Goal: Task Accomplishment & Management: Complete application form

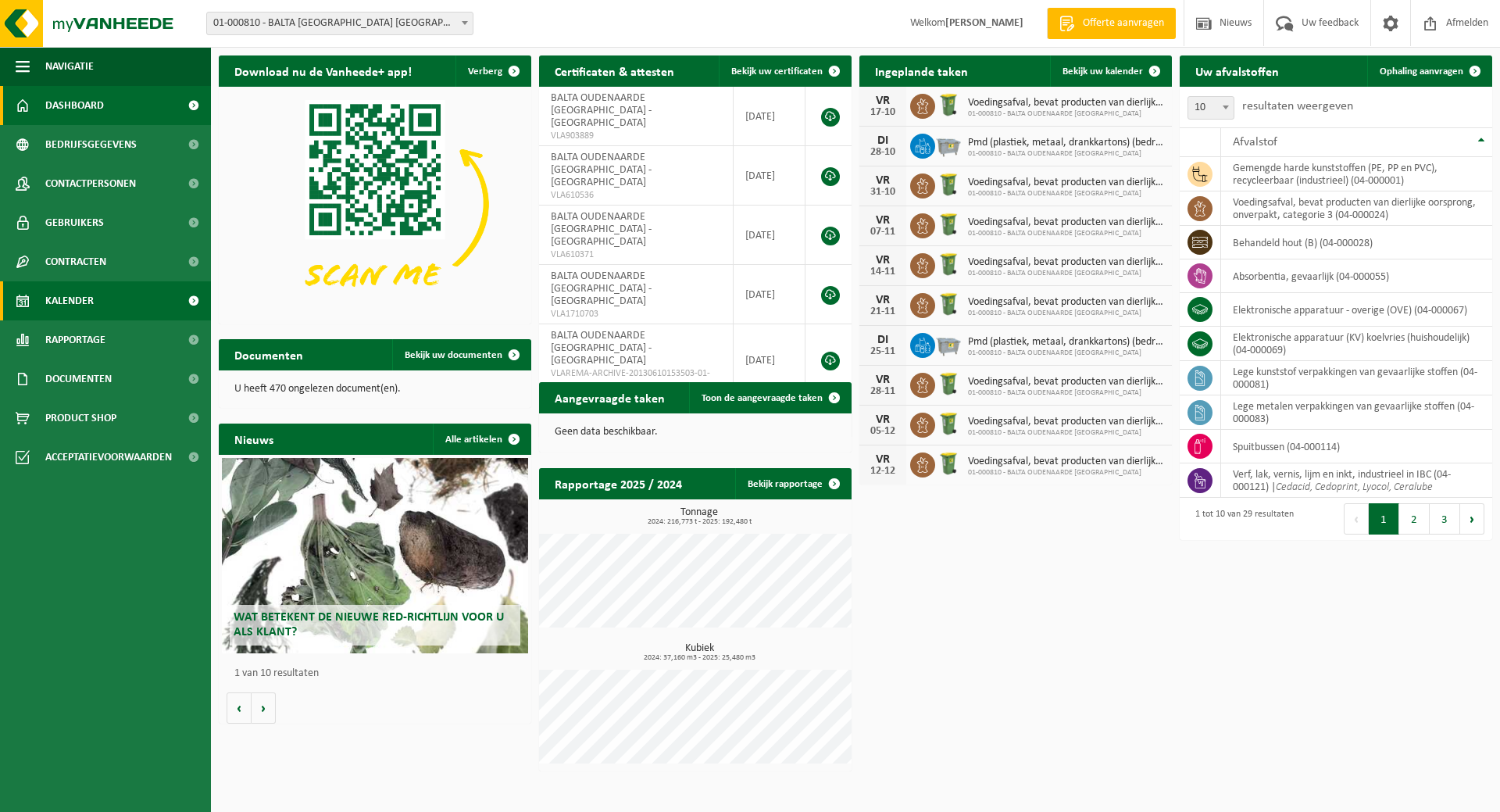
click at [75, 298] on span "Kalender" at bounding box center [70, 301] width 48 height 39
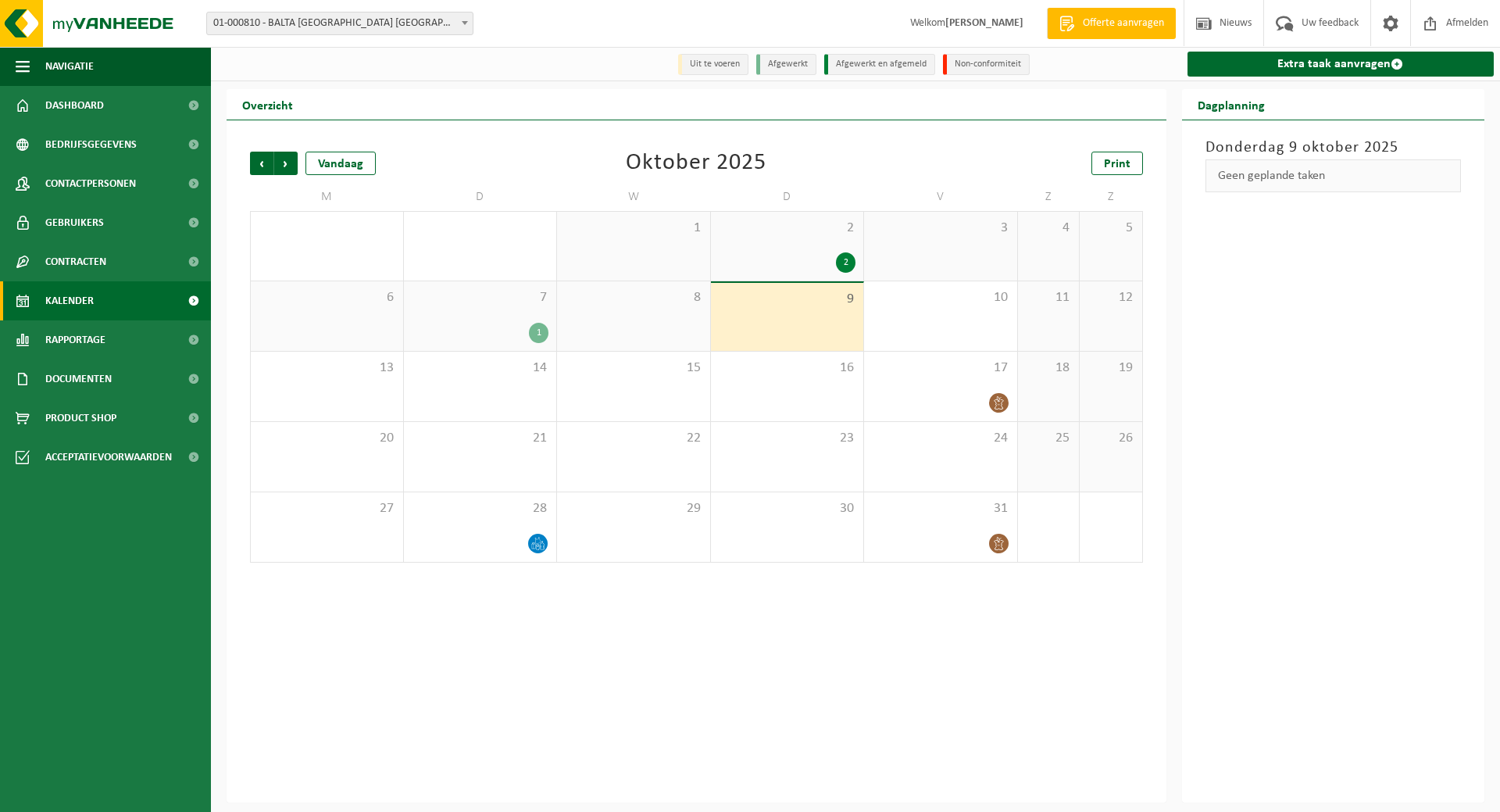
click at [498, 308] on div "7 1" at bounding box center [480, 316] width 153 height 70
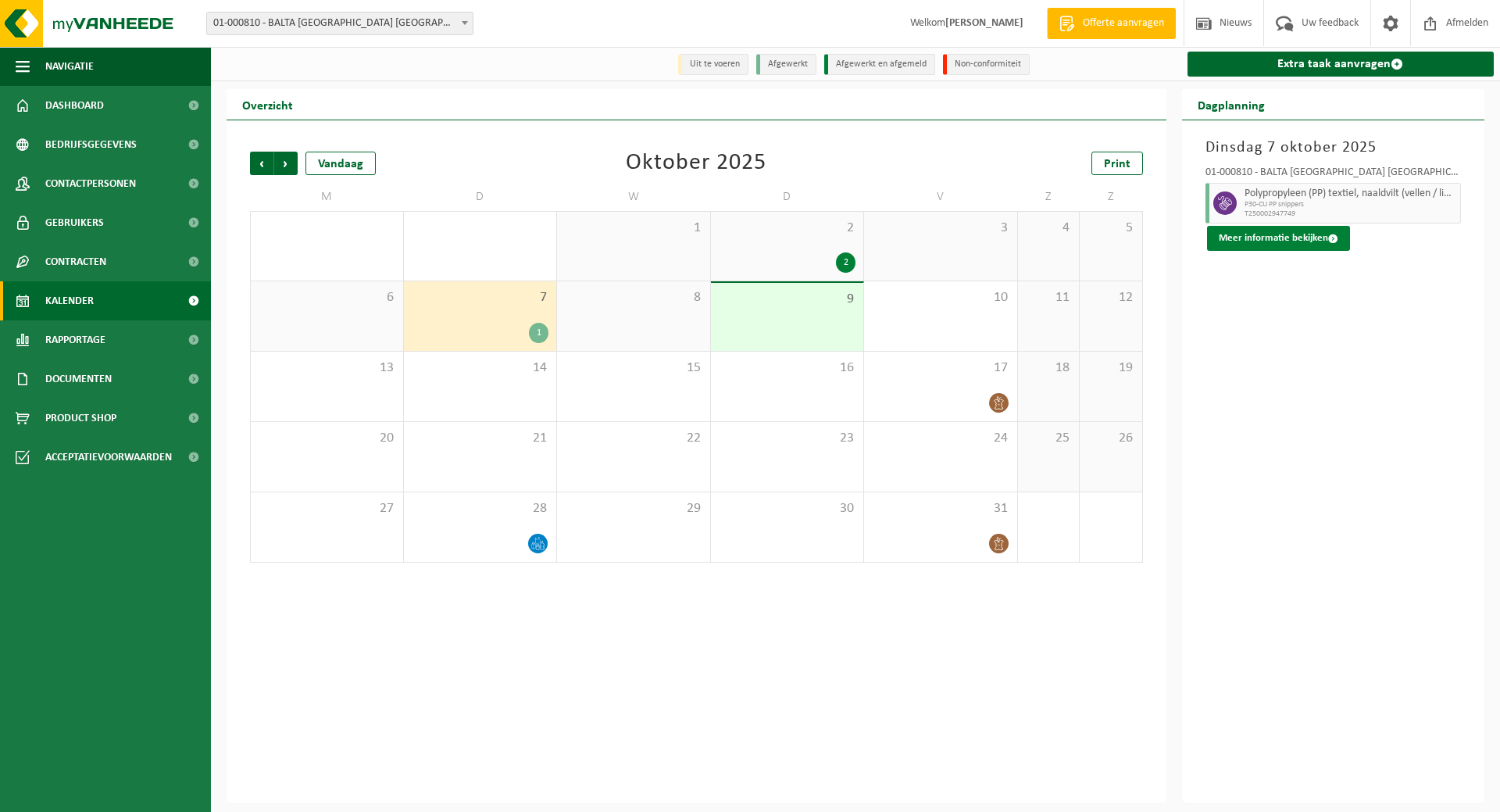
click at [1267, 235] on button "Meer informatie bekijken" at bounding box center [1278, 238] width 143 height 25
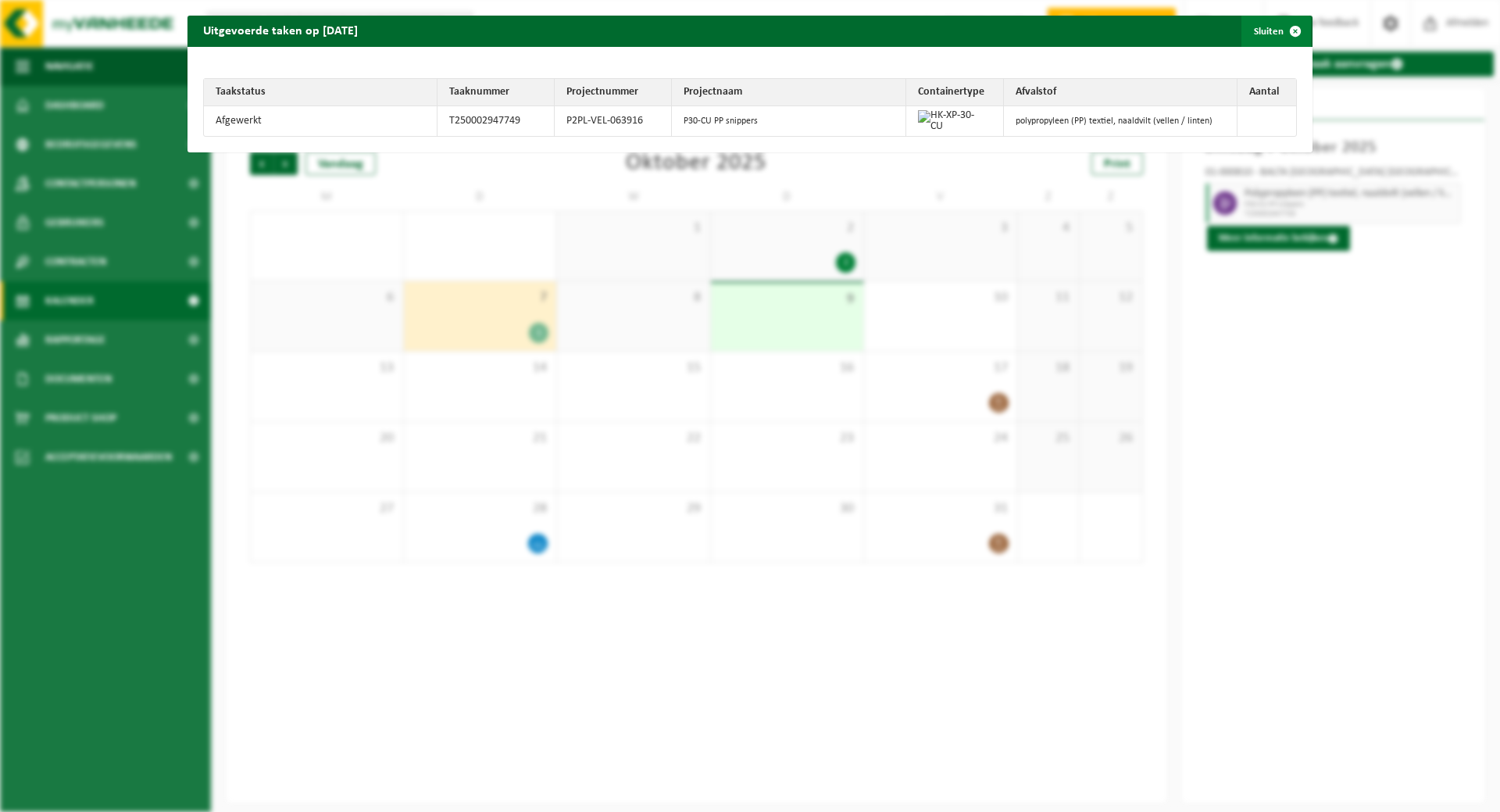
click at [1250, 28] on button "Sluiten" at bounding box center [1275, 32] width 70 height 32
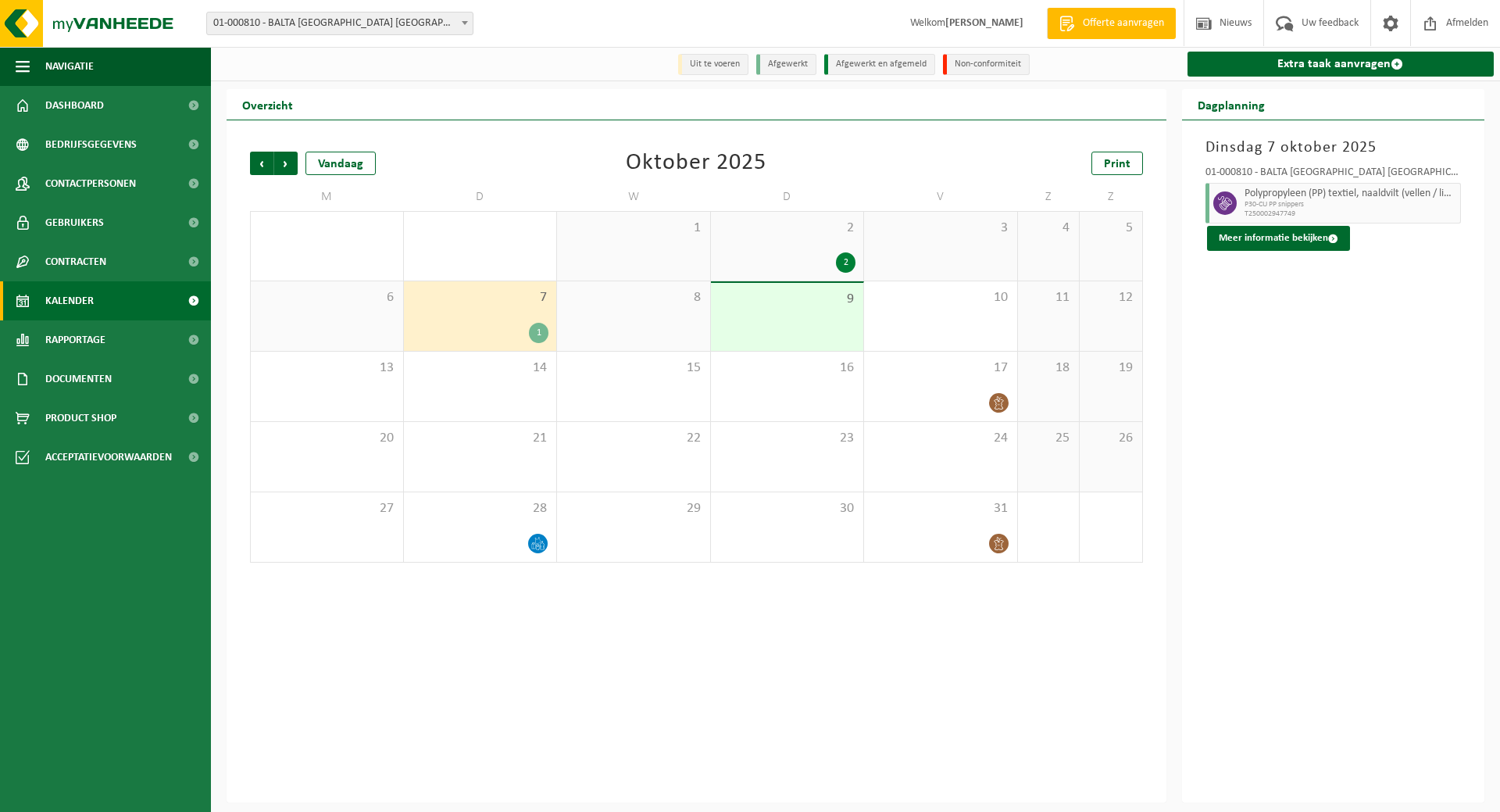
click at [851, 246] on div "2 2" at bounding box center [787, 246] width 153 height 69
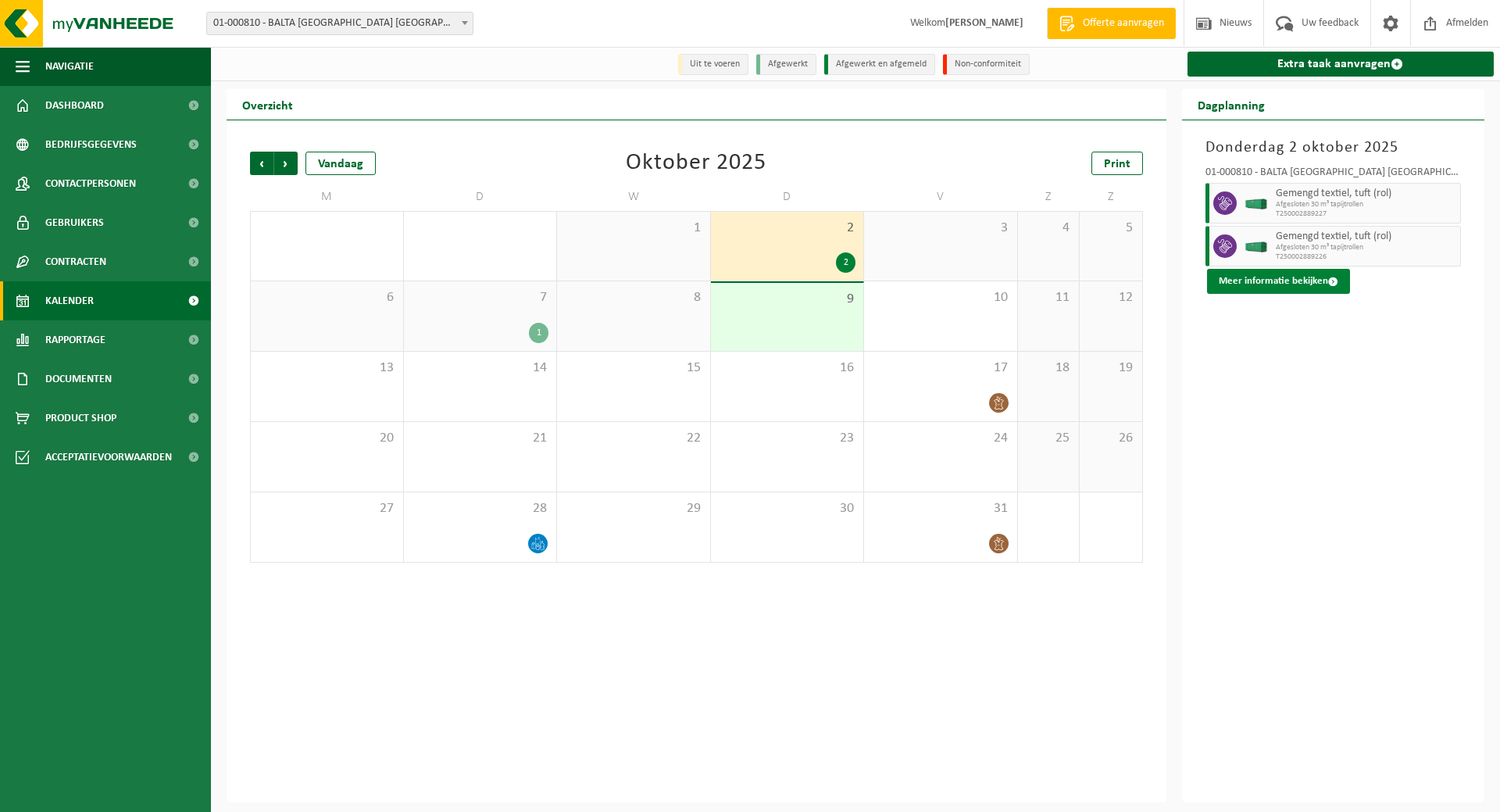
click at [1290, 278] on button "Meer informatie bekijken" at bounding box center [1278, 281] width 143 height 25
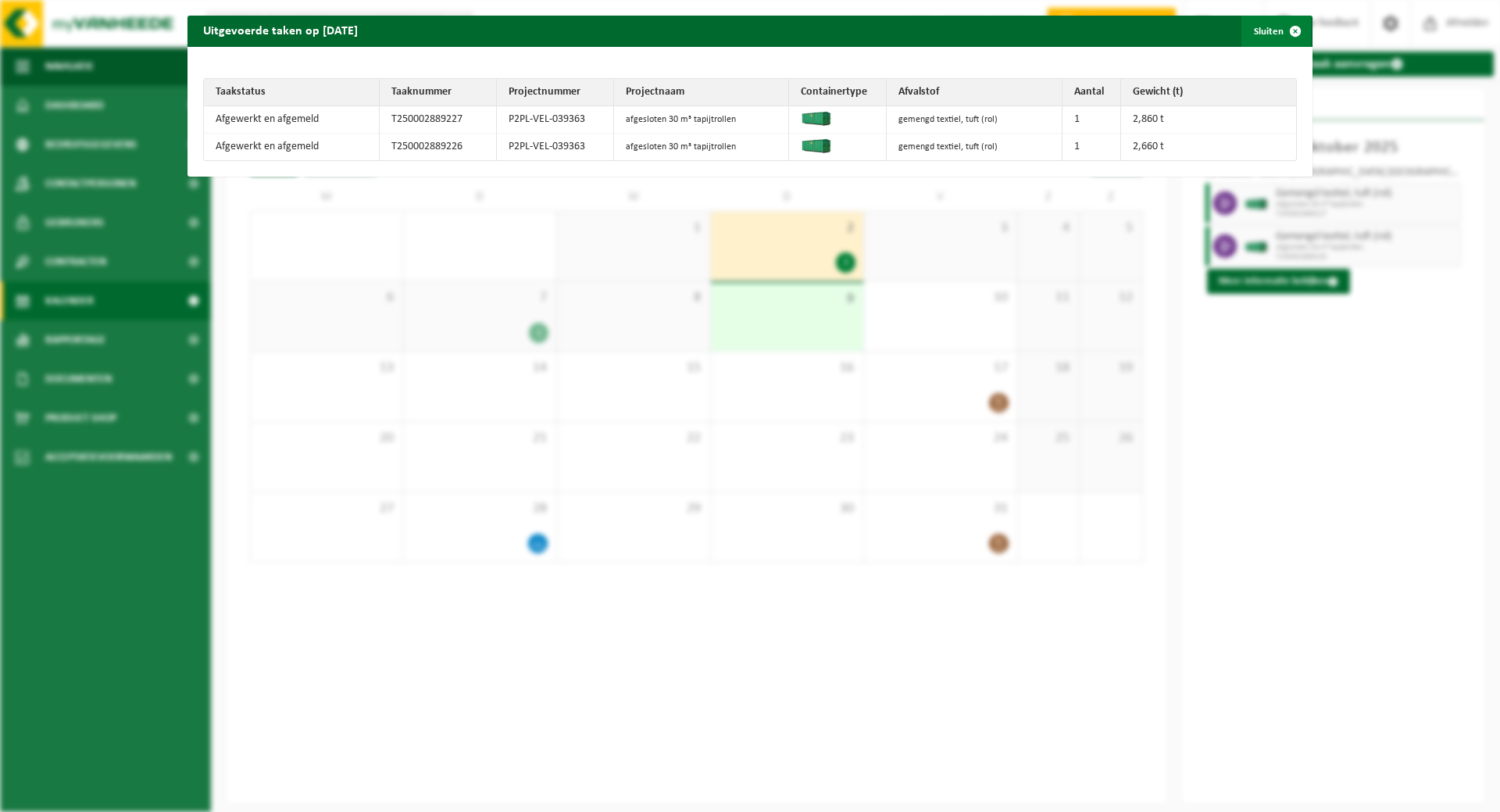
click at [1251, 31] on button "Sluiten" at bounding box center [1275, 32] width 70 height 32
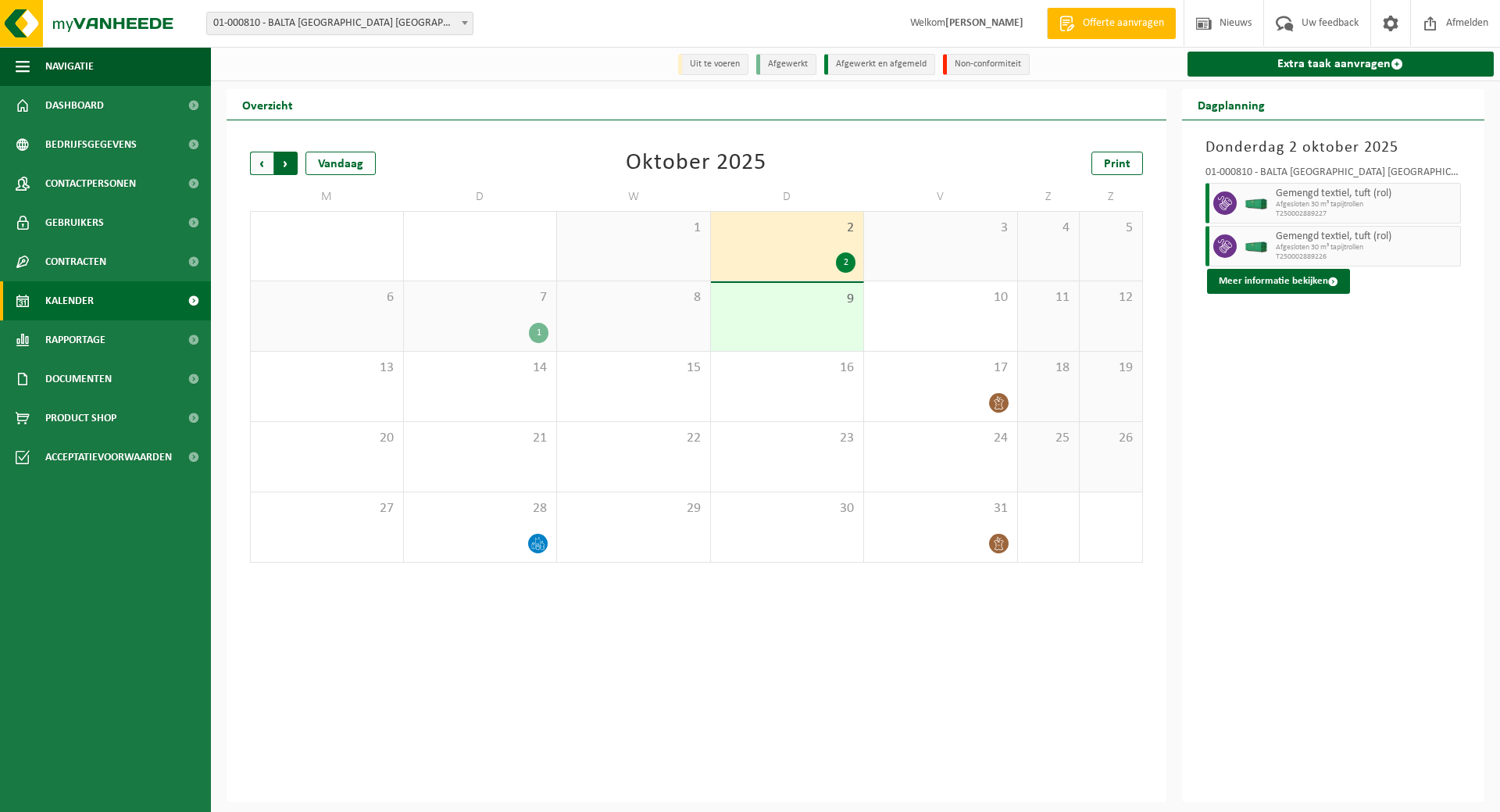
click at [258, 161] on span "Vorige" at bounding box center [261, 162] width 23 height 23
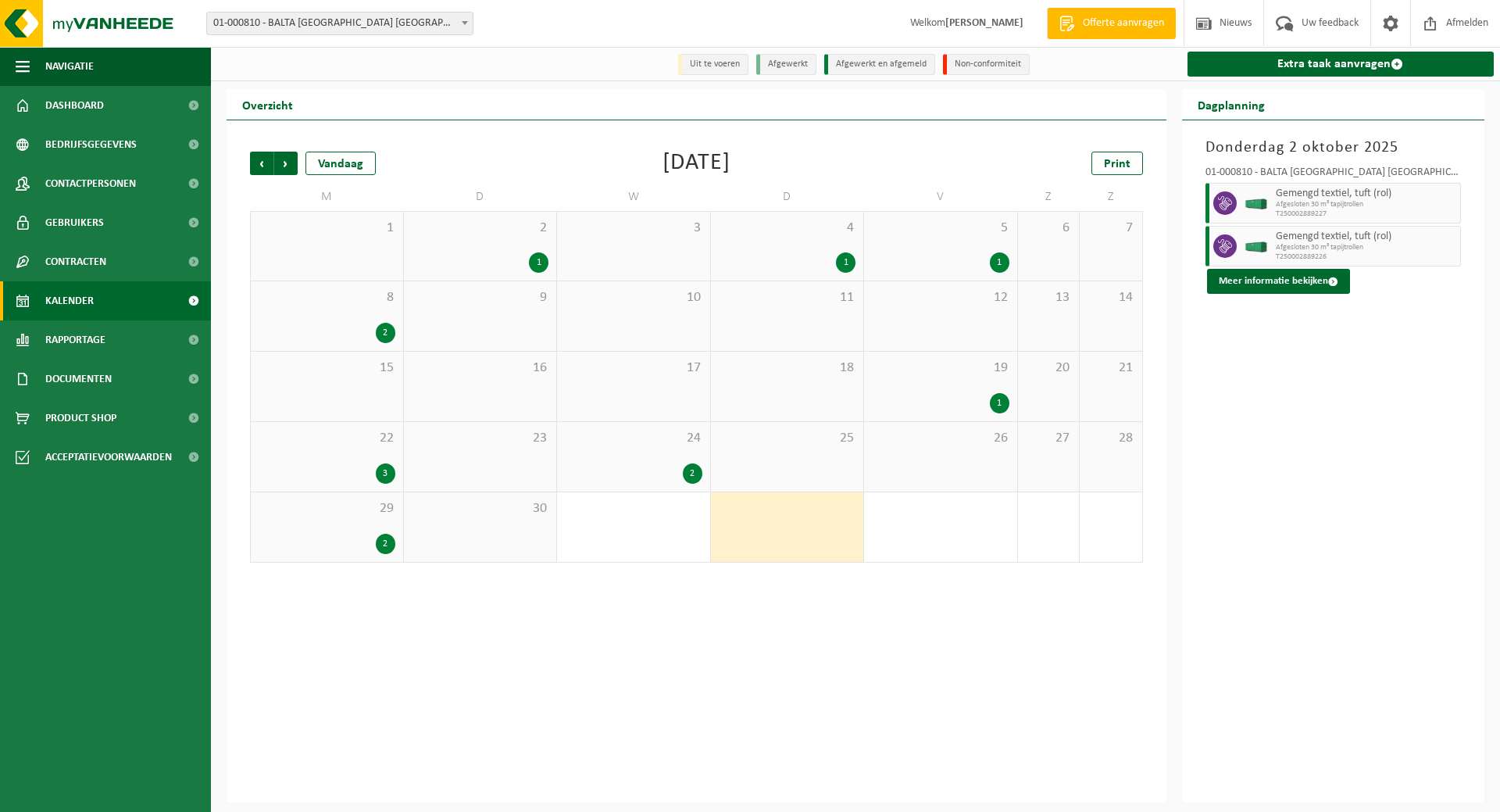
click at [798, 456] on div "25" at bounding box center [787, 457] width 153 height 70
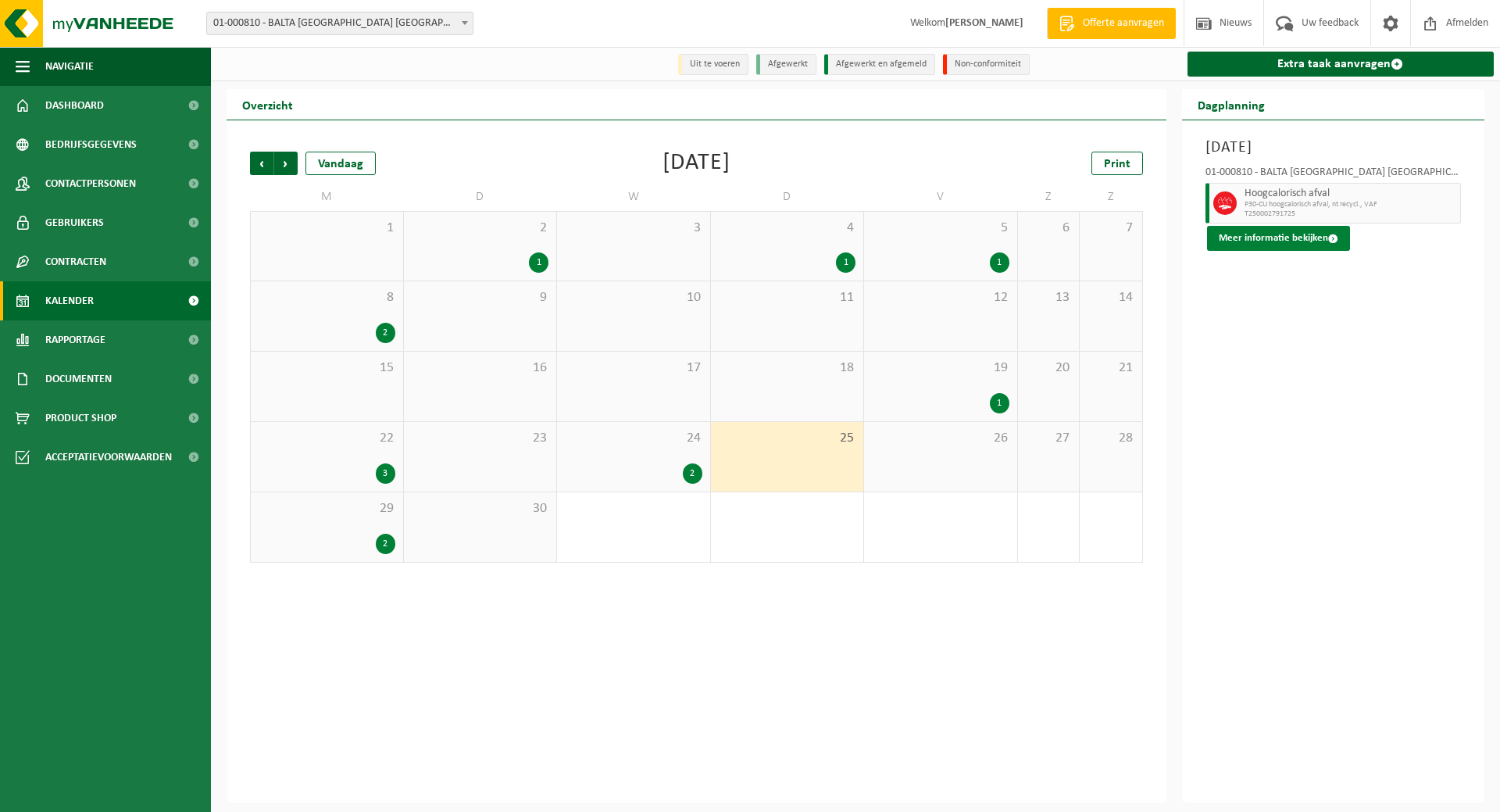
click at [1287, 243] on button "Meer informatie bekijken" at bounding box center [1278, 238] width 143 height 25
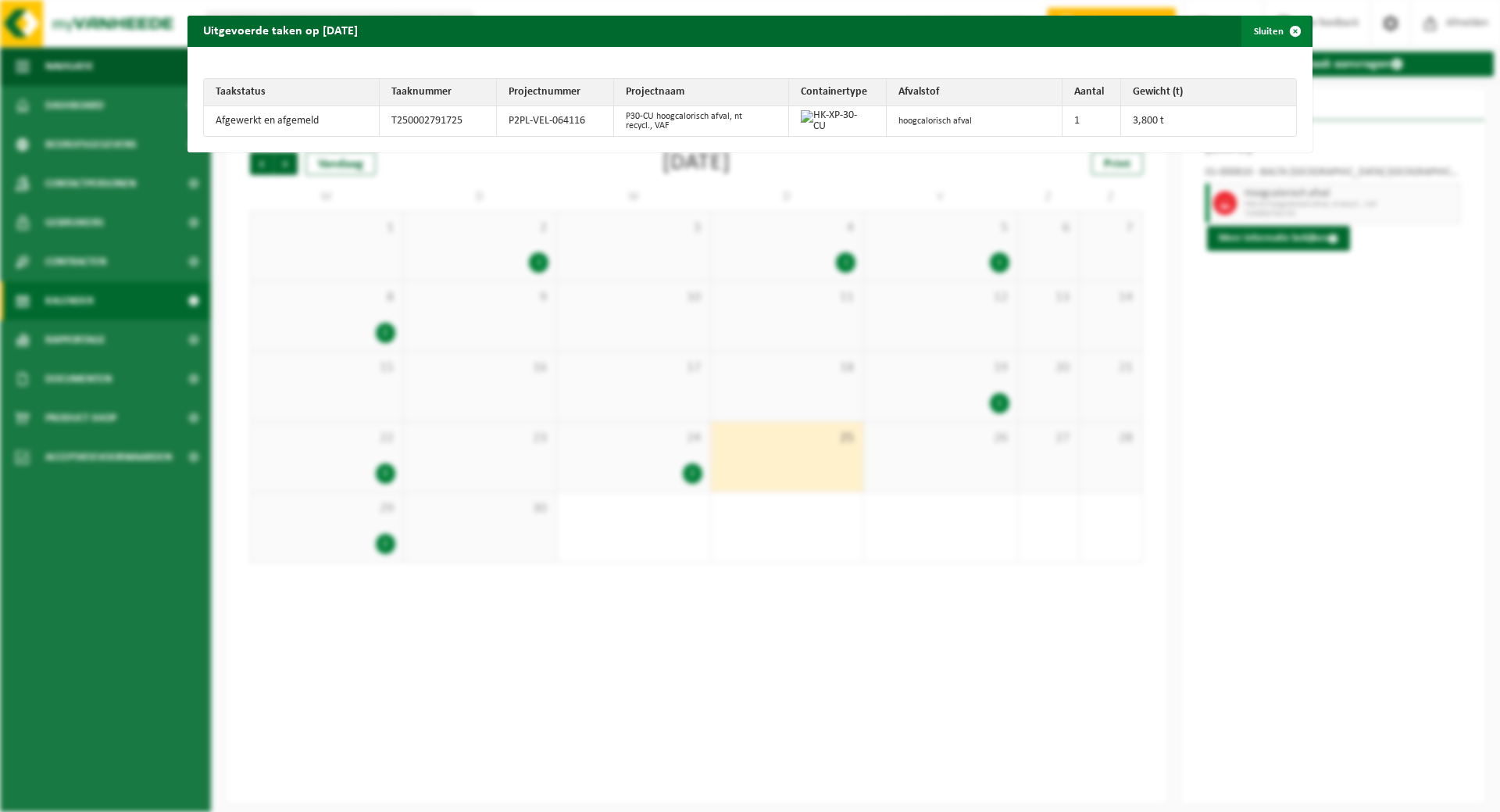
click at [1280, 30] on span "button" at bounding box center [1296, 32] width 32 height 32
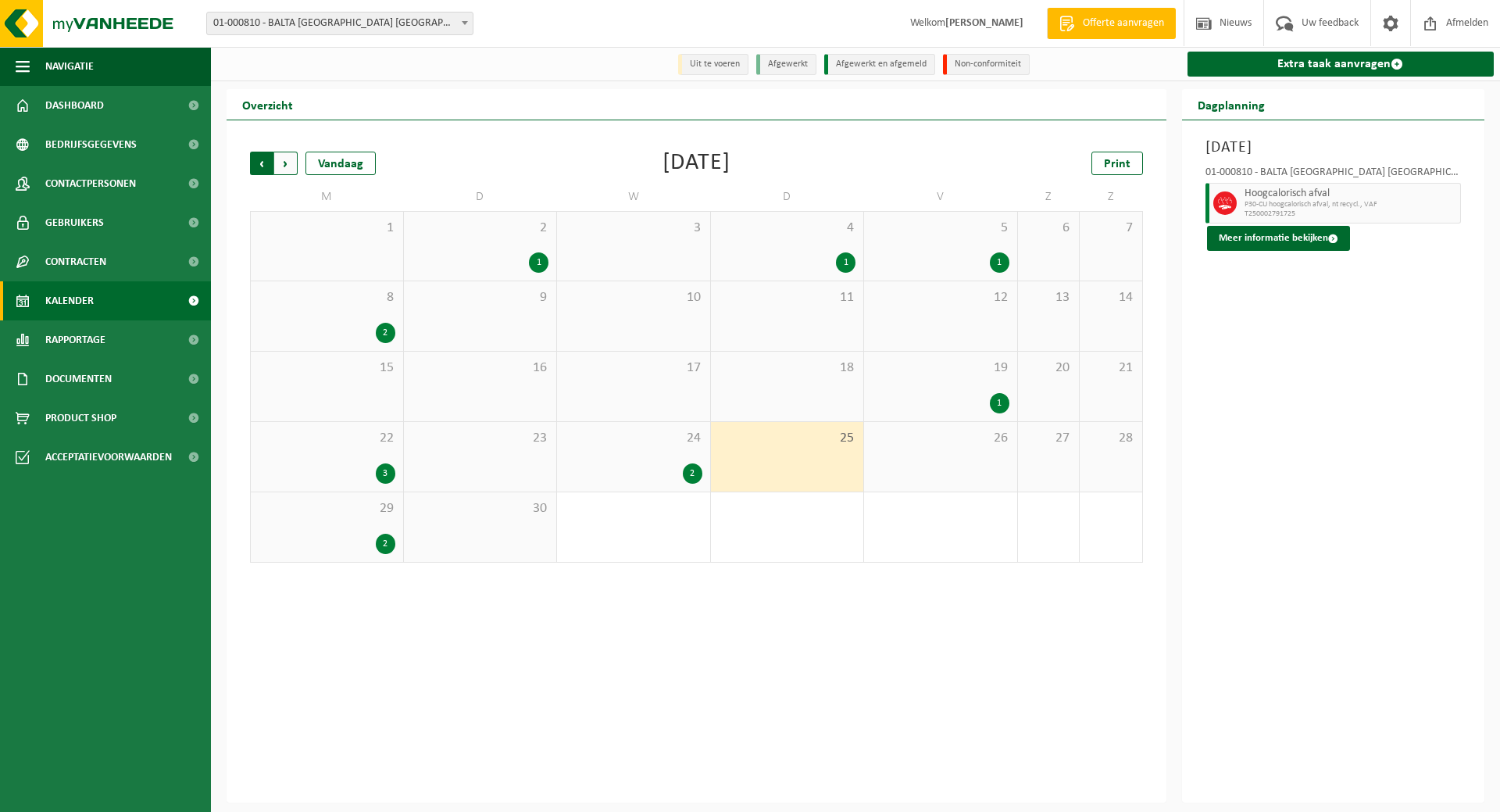
click at [280, 162] on span "Volgende" at bounding box center [285, 162] width 23 height 23
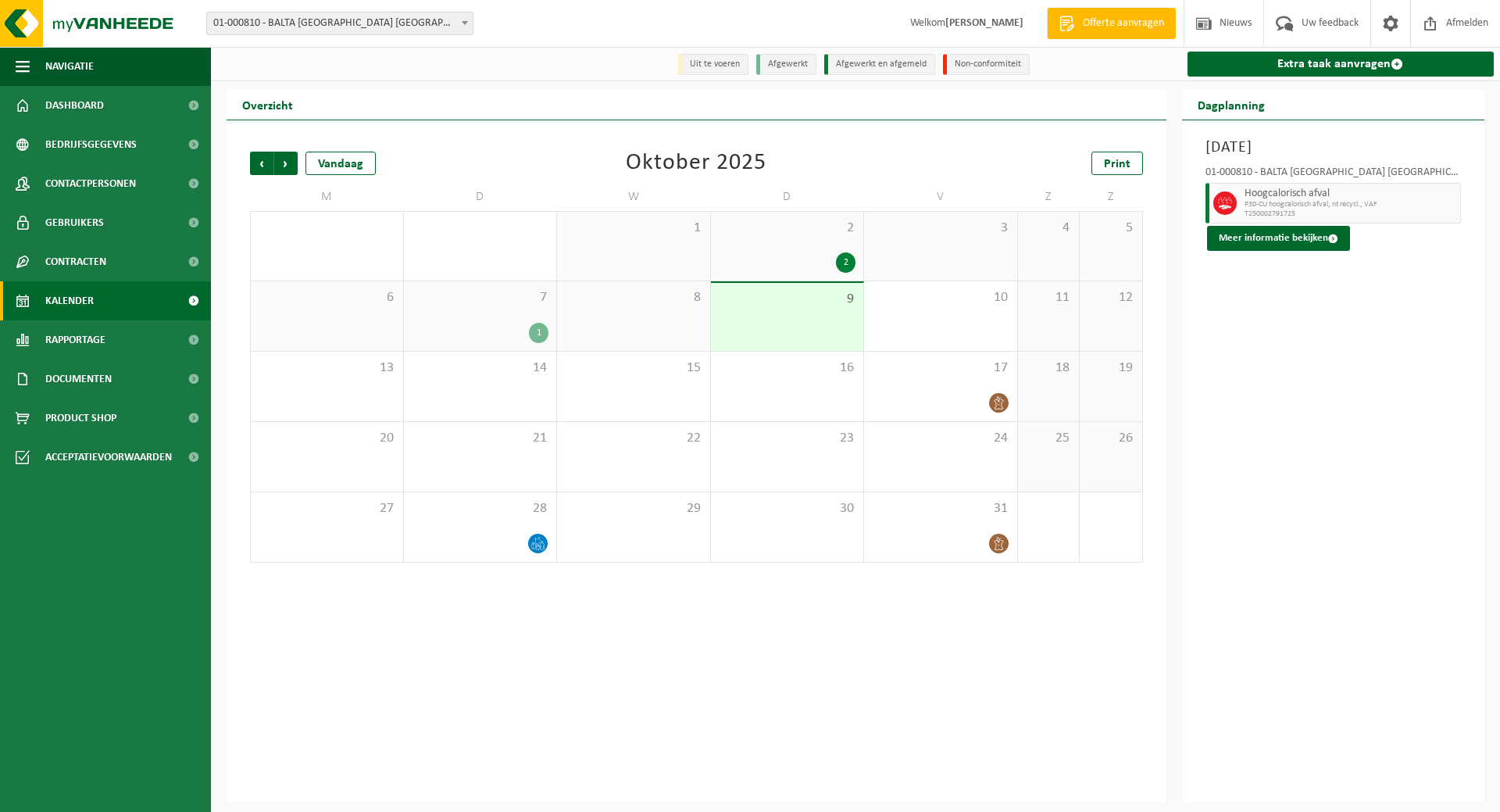
click at [531, 314] on div "7 1" at bounding box center [480, 316] width 153 height 70
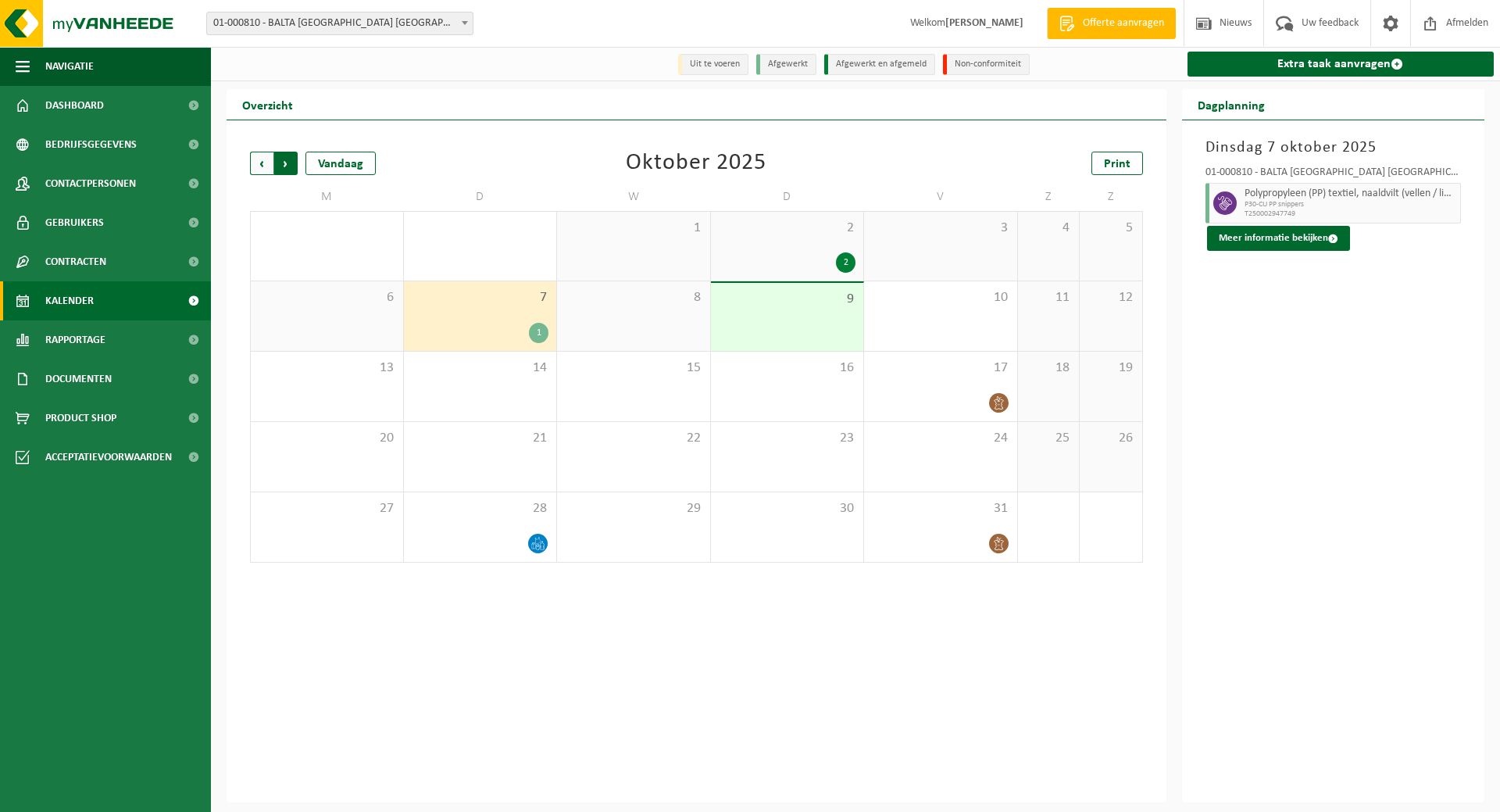
click at [259, 161] on span "Vorige" at bounding box center [261, 162] width 23 height 23
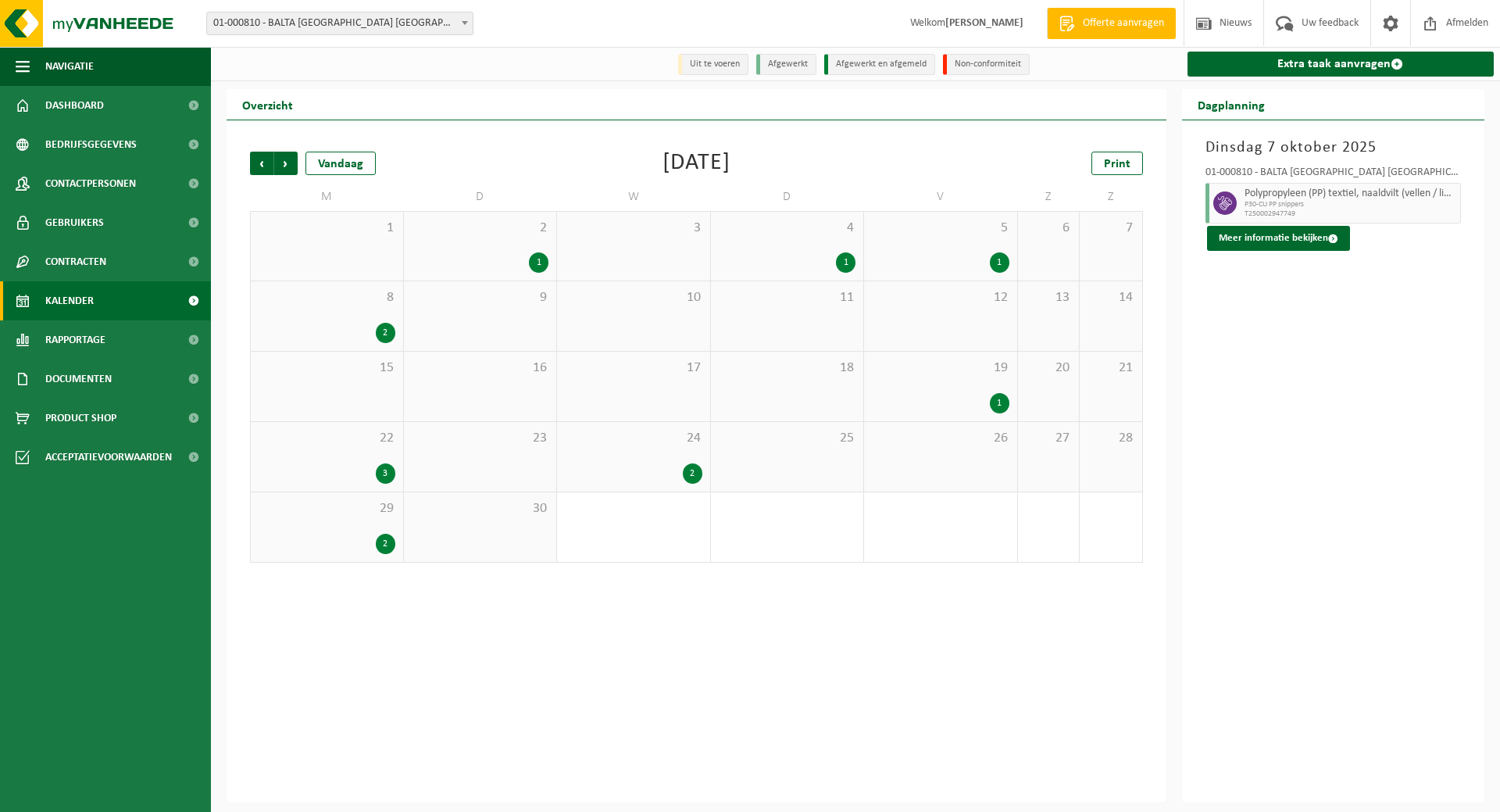
click at [769, 461] on div "25" at bounding box center [787, 457] width 153 height 70
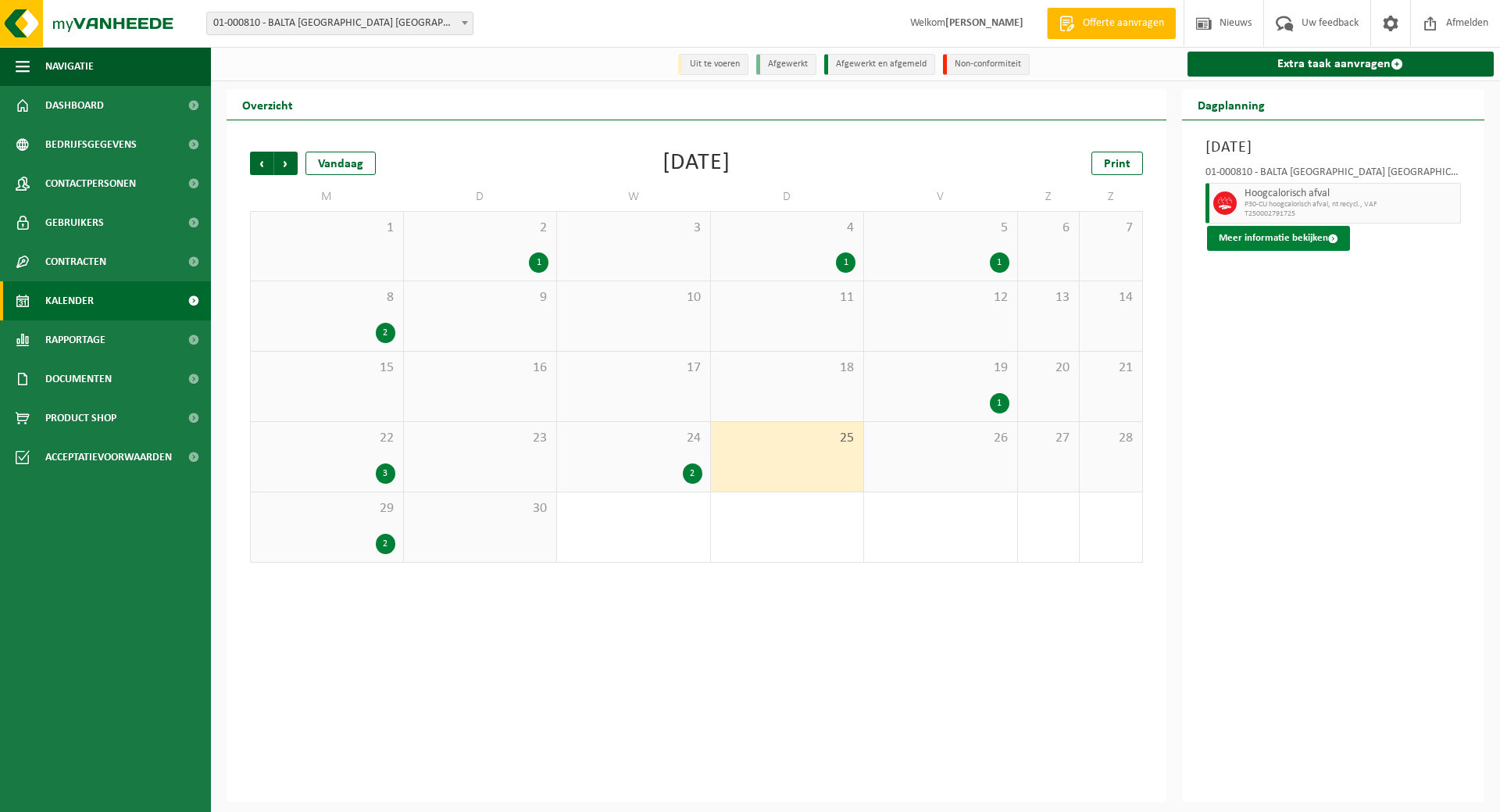
click at [1265, 236] on button "Meer informatie bekijken" at bounding box center [1278, 238] width 143 height 25
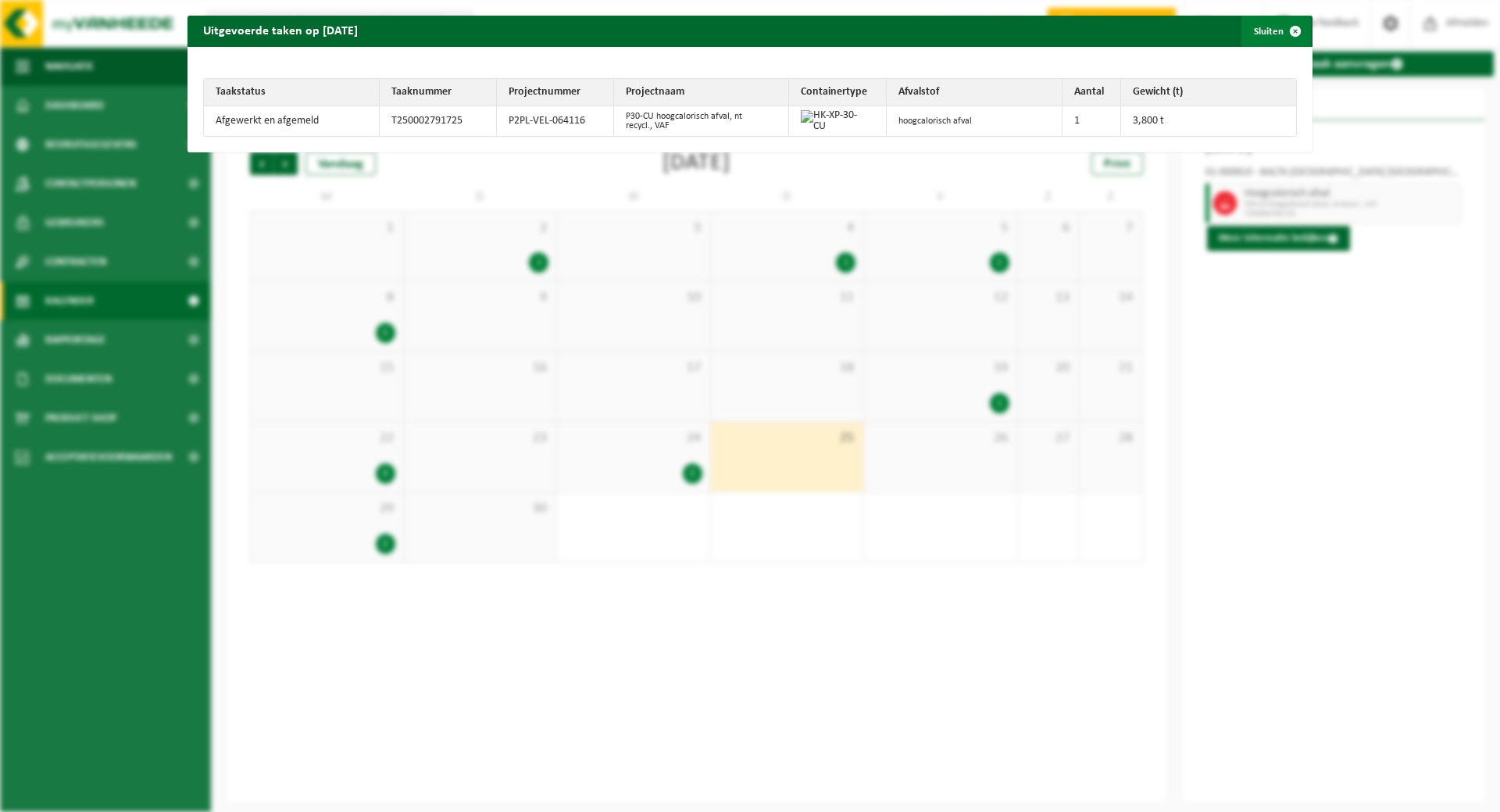
click at [1254, 32] on button "Sluiten" at bounding box center [1275, 32] width 70 height 32
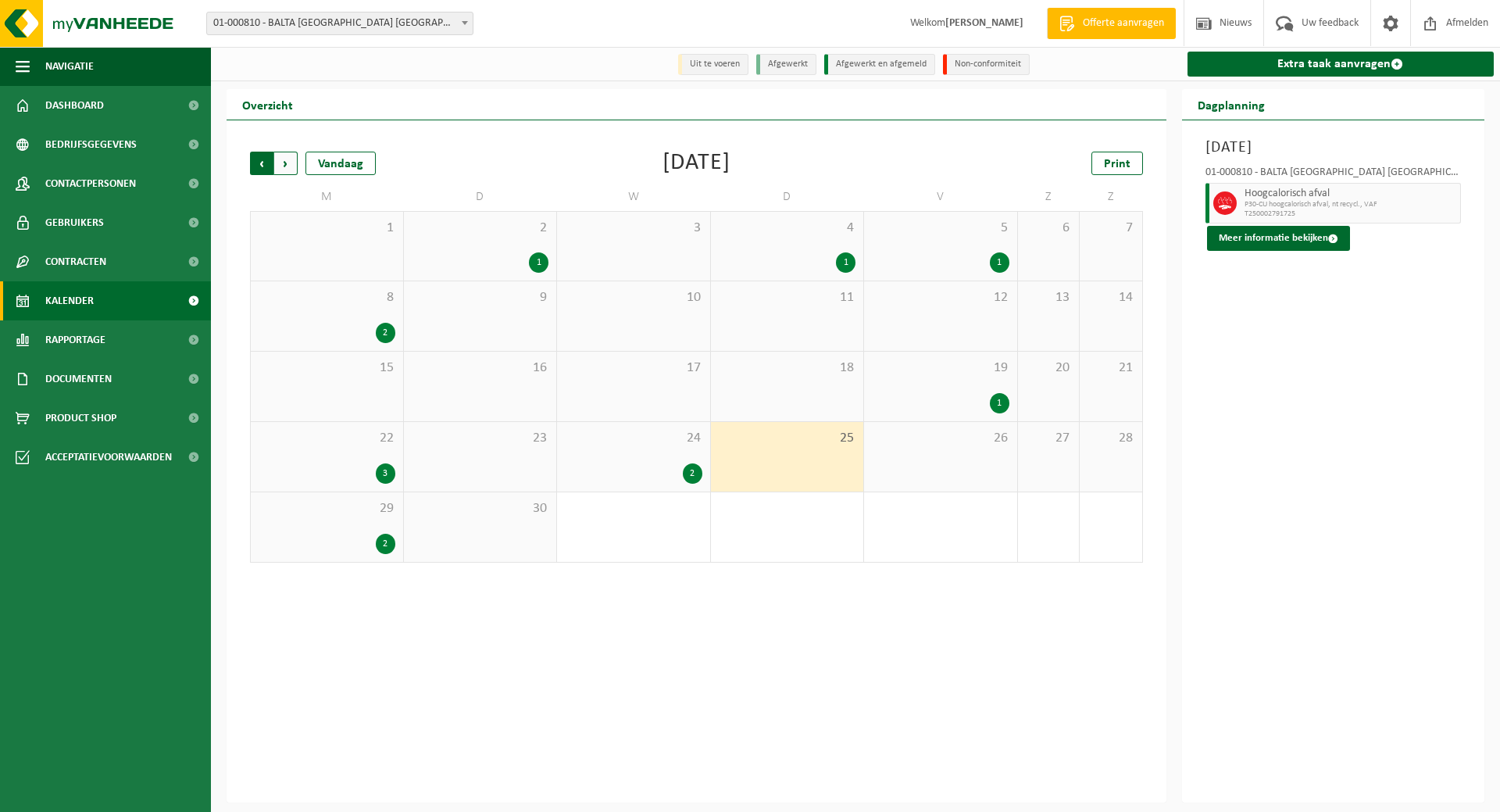
click at [284, 161] on span "Volgende" at bounding box center [285, 162] width 23 height 23
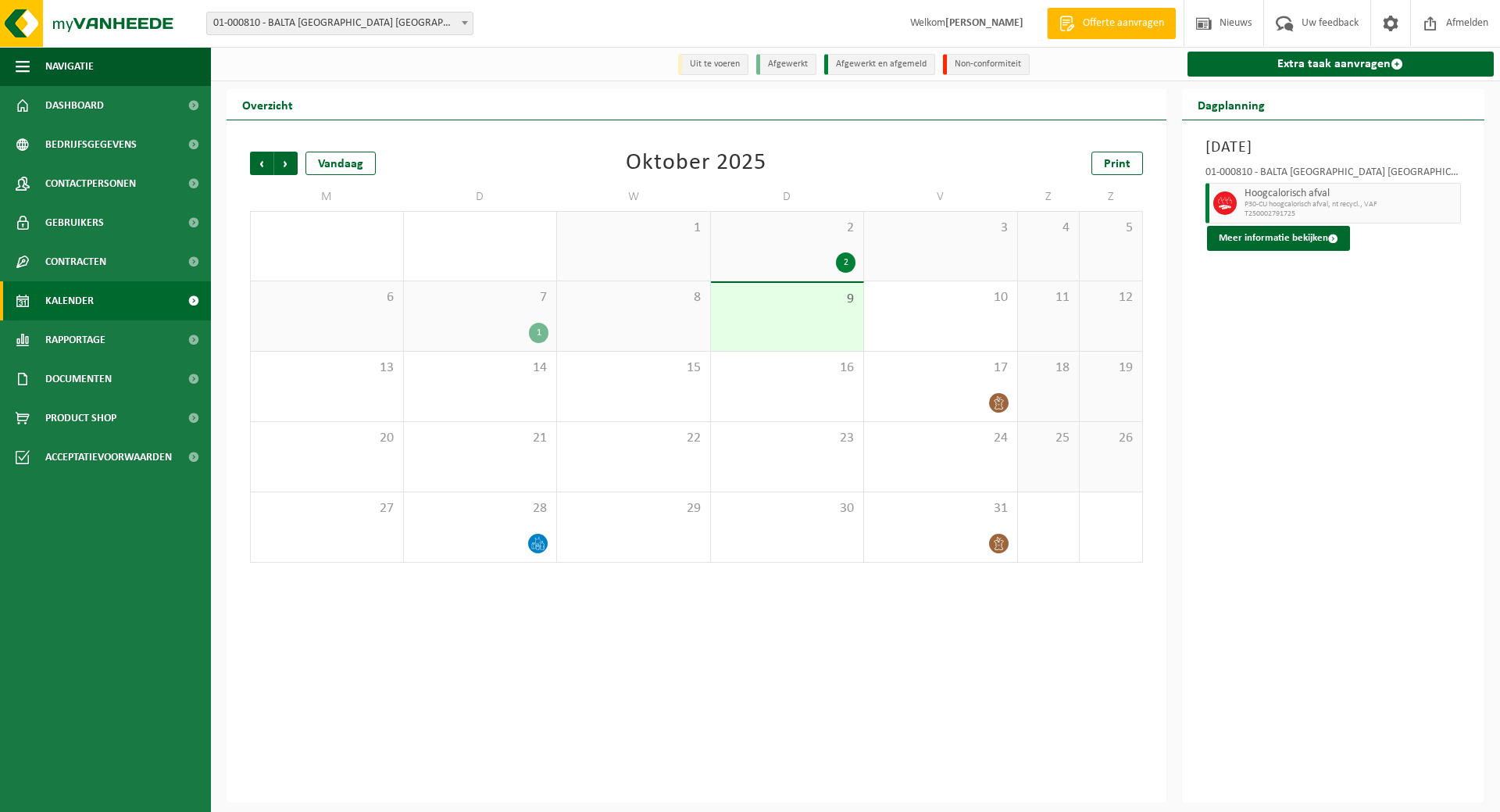
click at [492, 317] on div "7 1" at bounding box center [480, 316] width 153 height 70
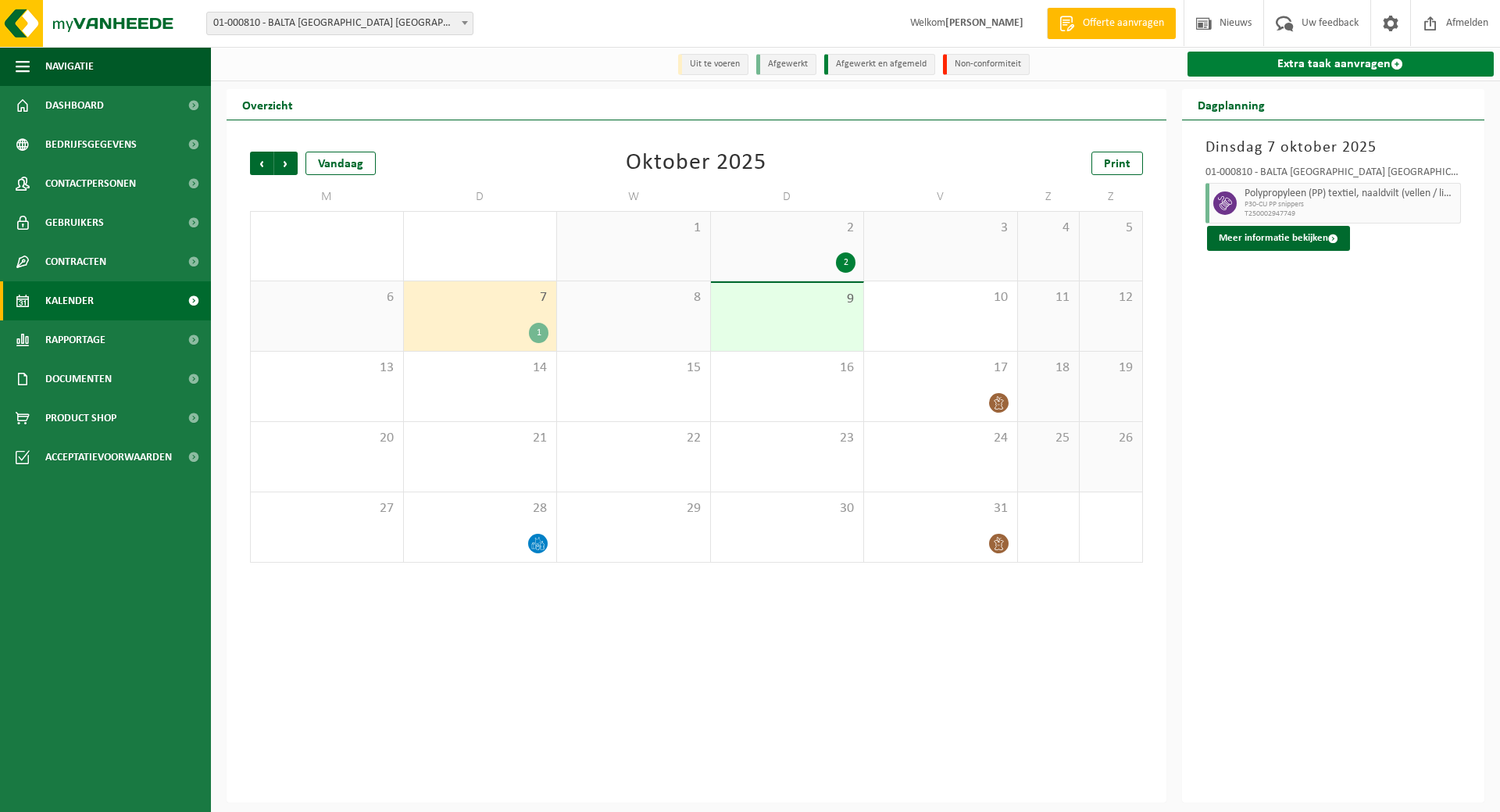
click at [1321, 61] on link "Extra taak aanvragen" at bounding box center [1340, 64] width 307 height 25
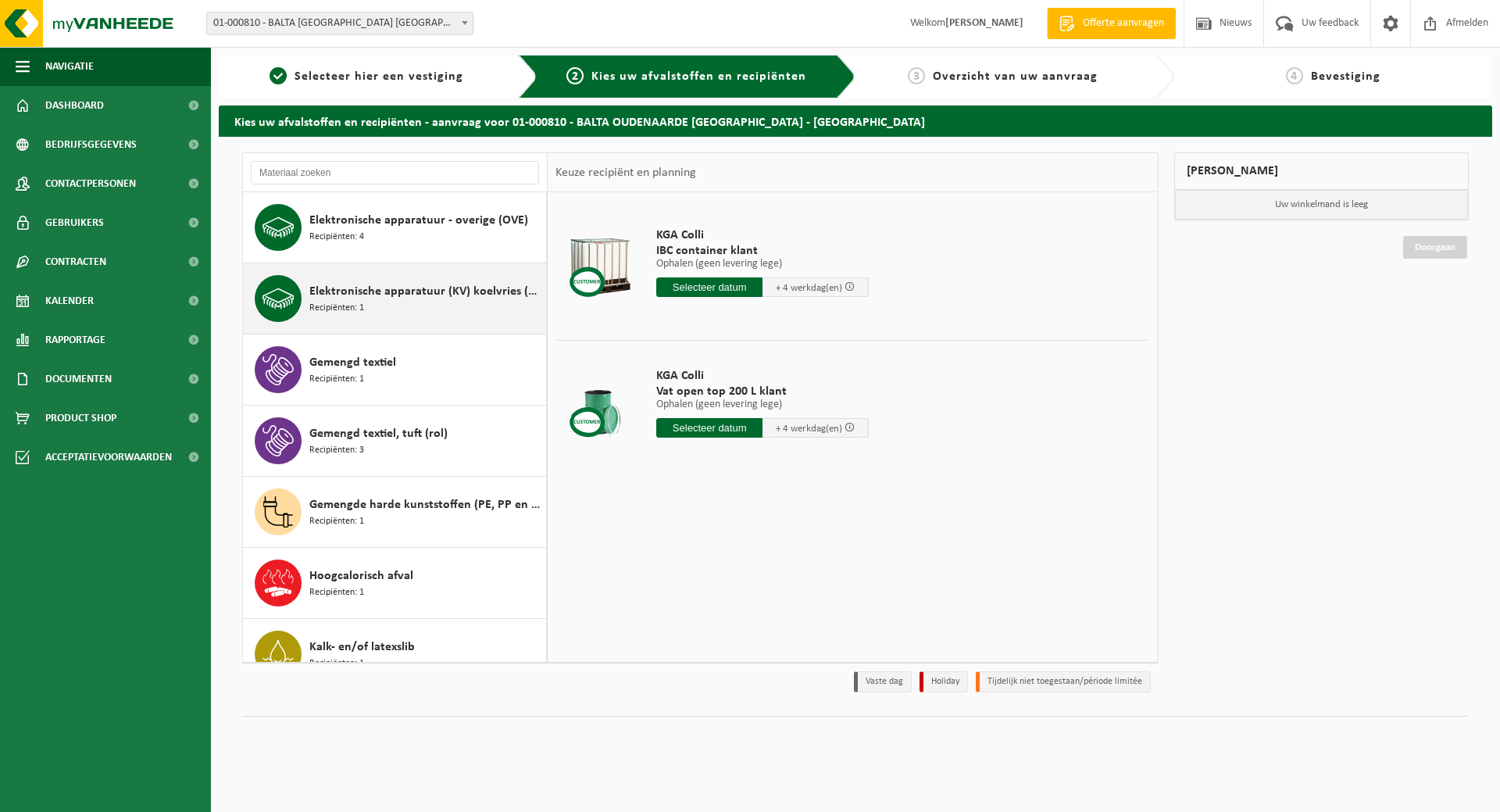
scroll to position [156, 0]
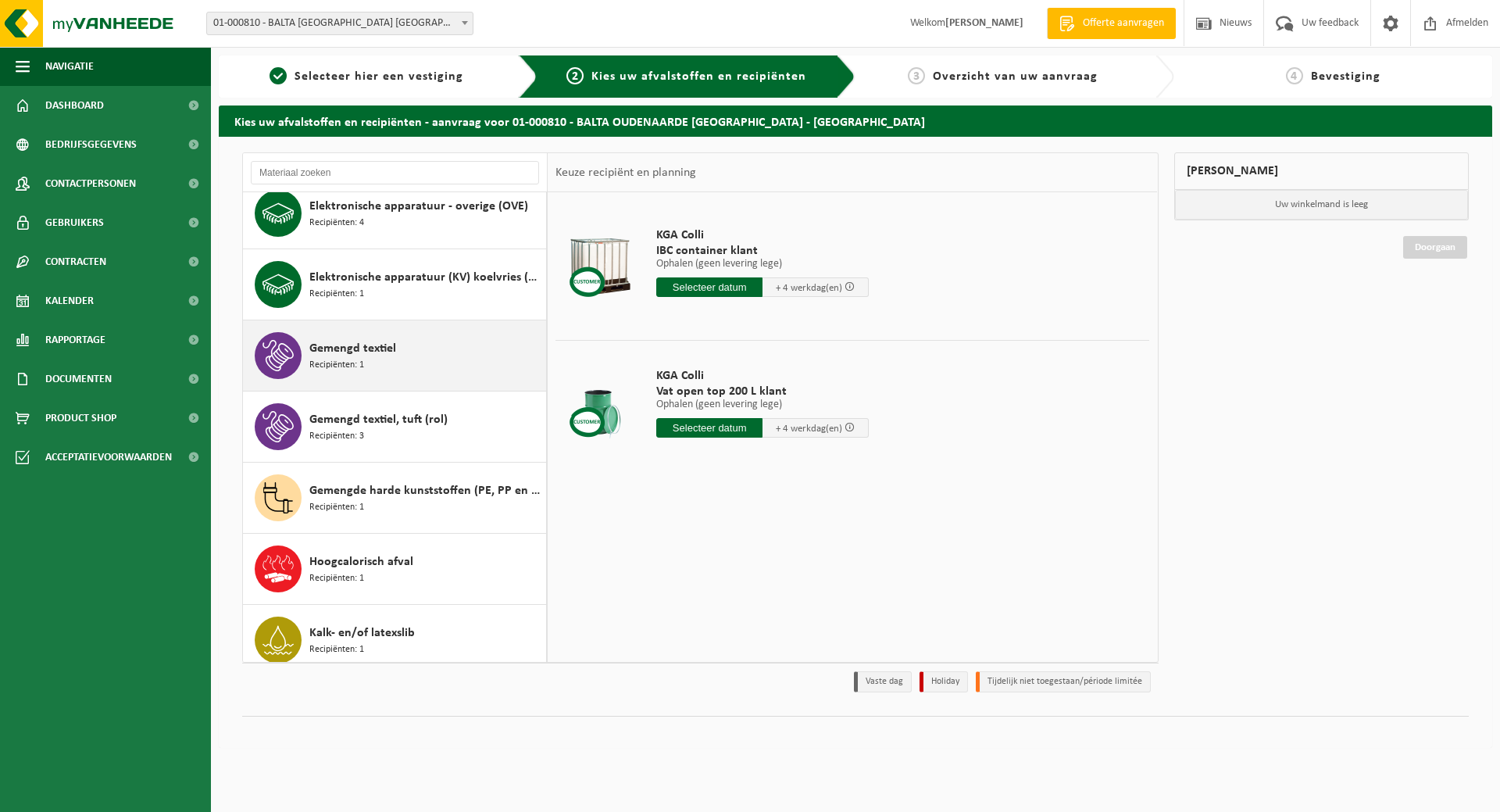
click at [383, 354] on span "Gemengd textiel" at bounding box center [352, 348] width 86 height 19
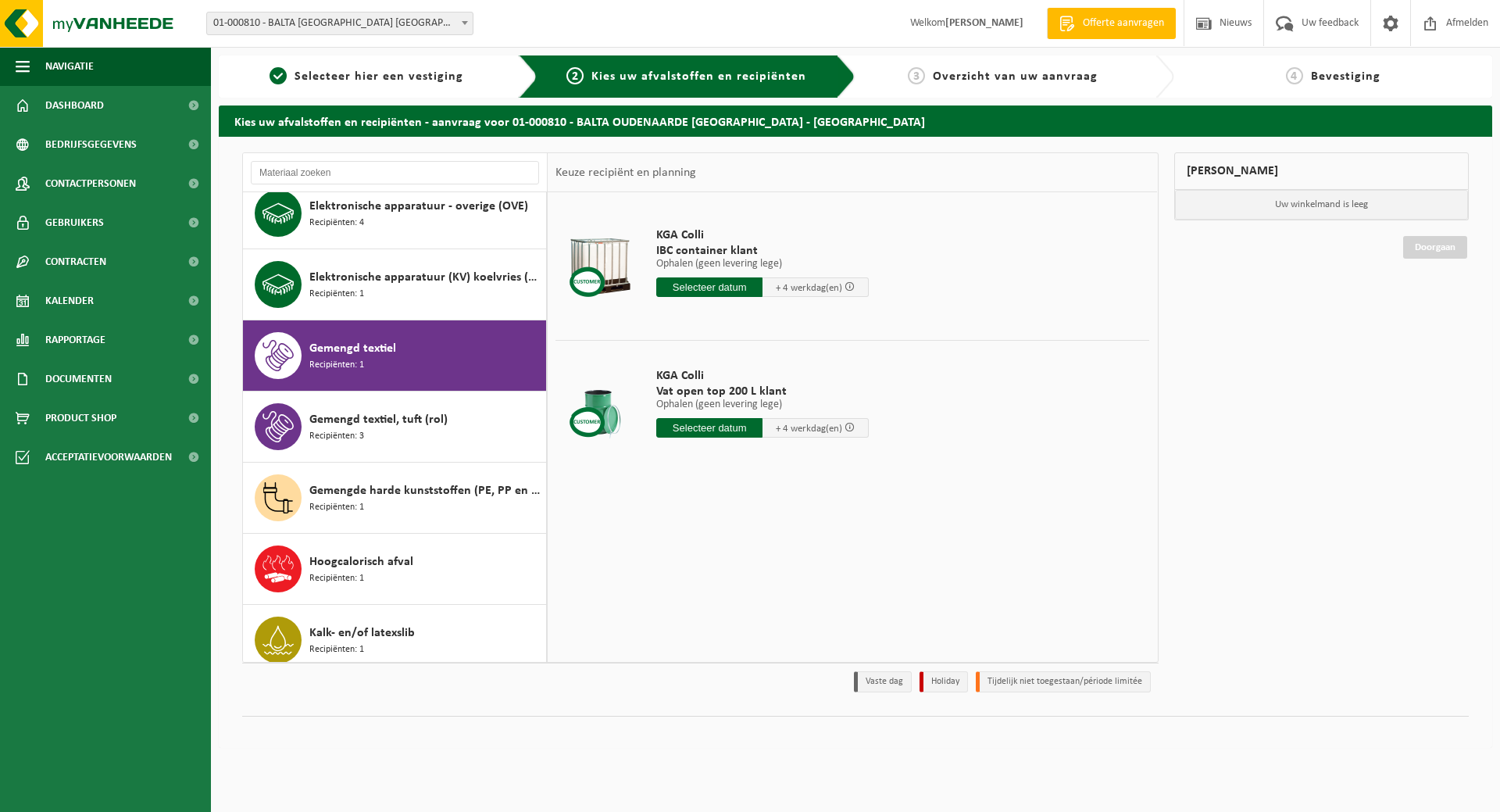
scroll to position [284, 0]
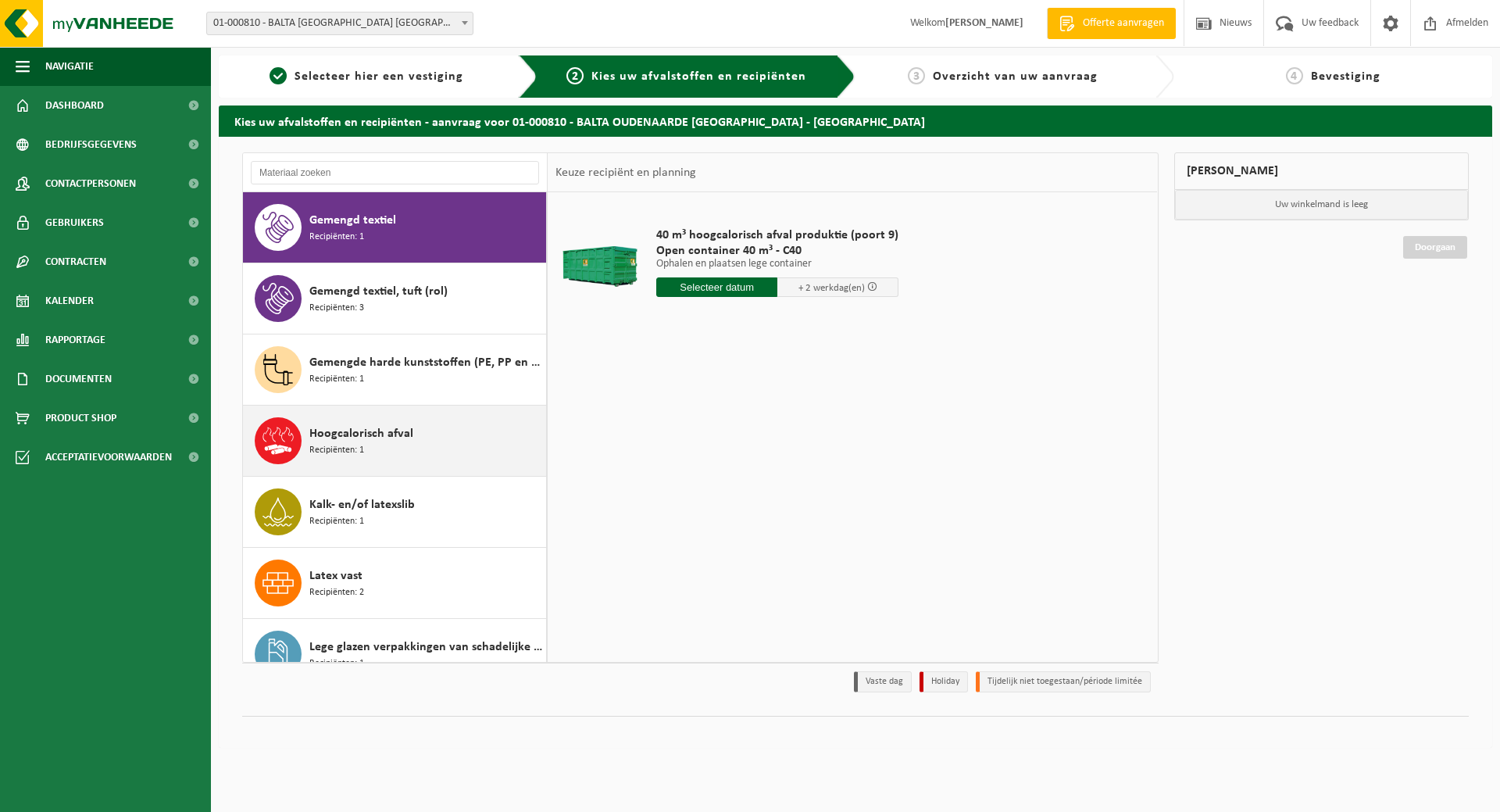
click at [364, 432] on span "Hoogcalorisch afval" at bounding box center [361, 433] width 104 height 19
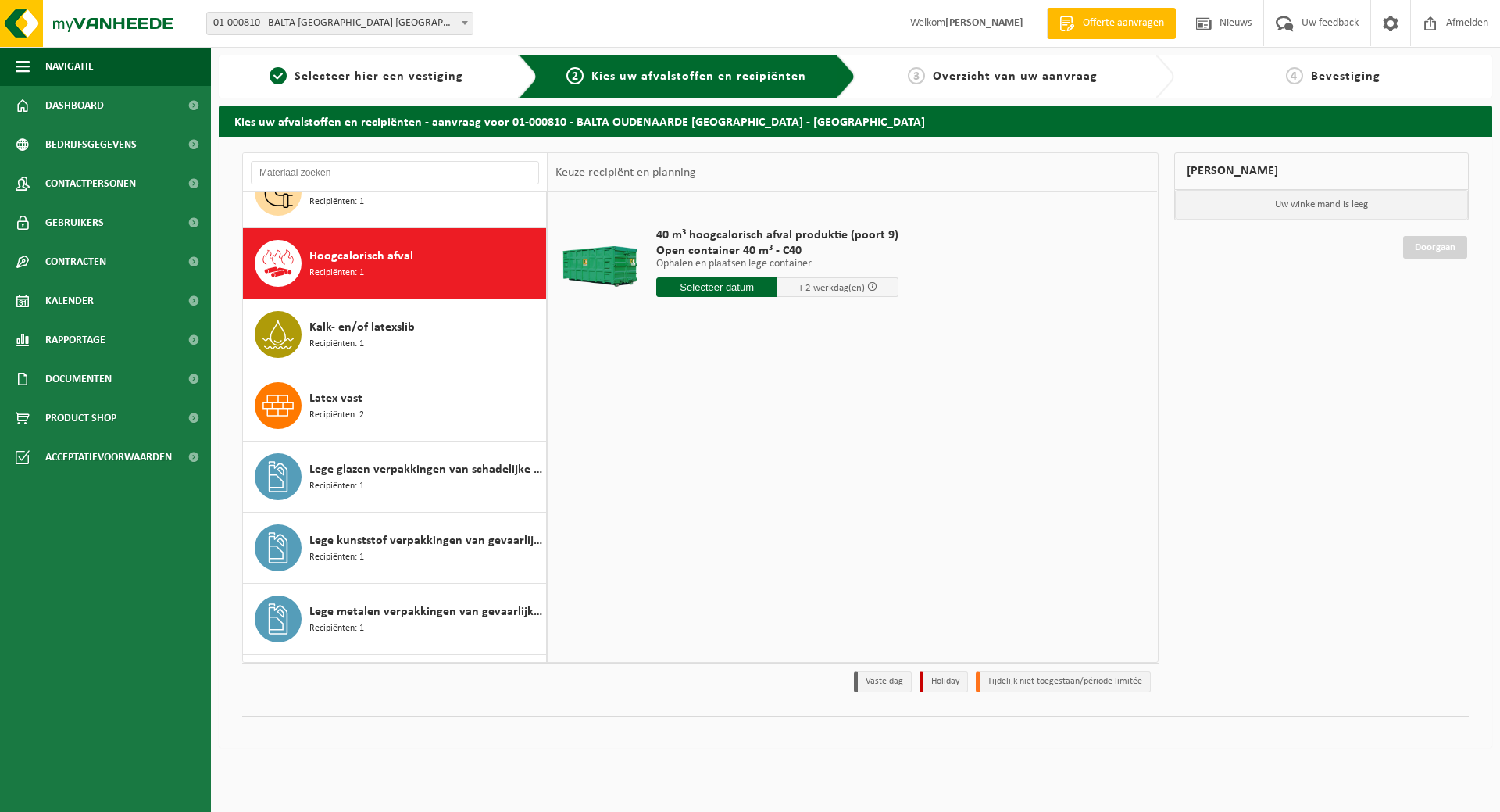
scroll to position [497, 0]
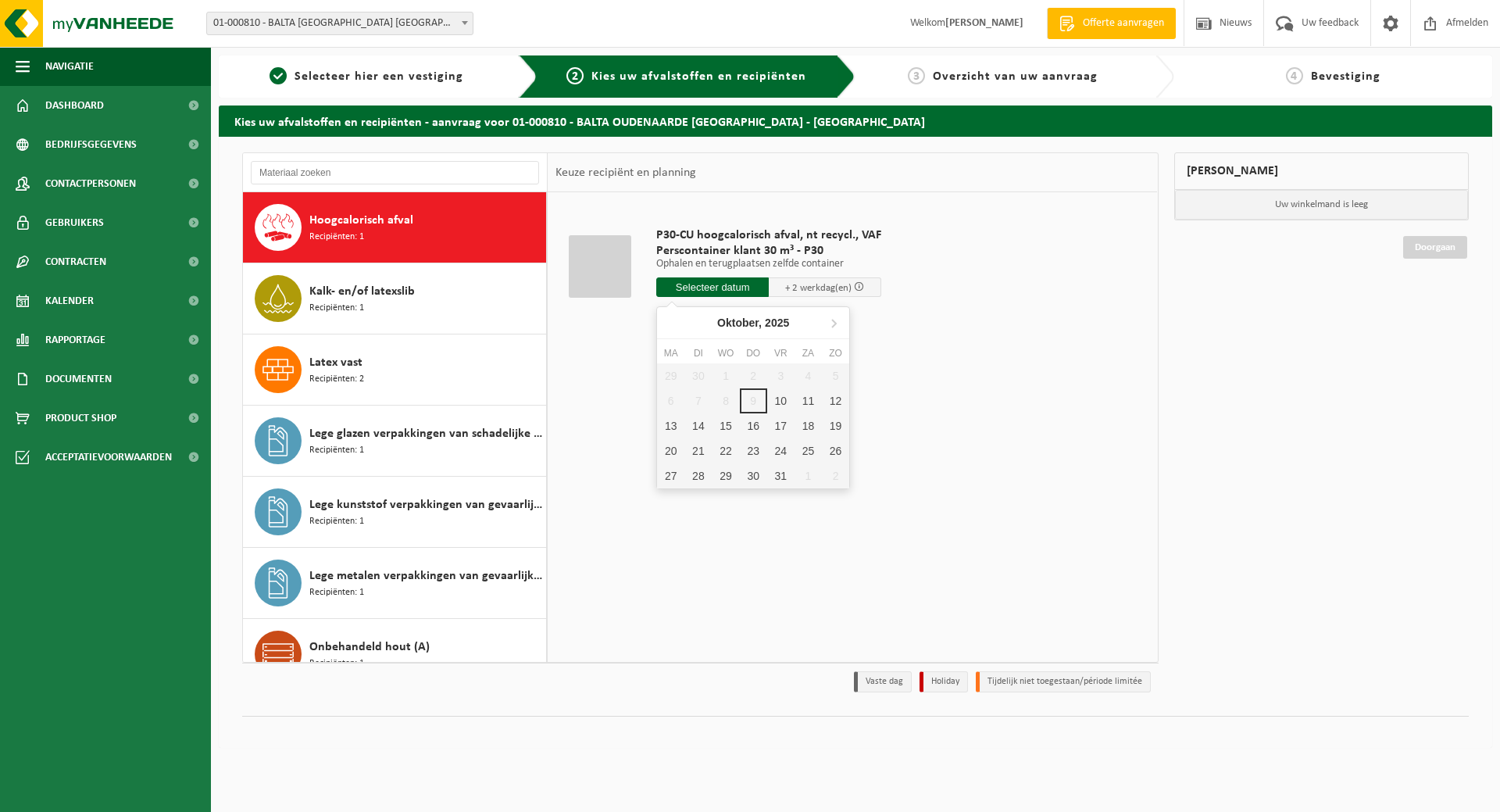
click at [727, 288] on input "text" at bounding box center [712, 287] width 112 height 19
click at [749, 423] on div "16" at bounding box center [753, 425] width 27 height 25
type input "Van 2025-10-16"
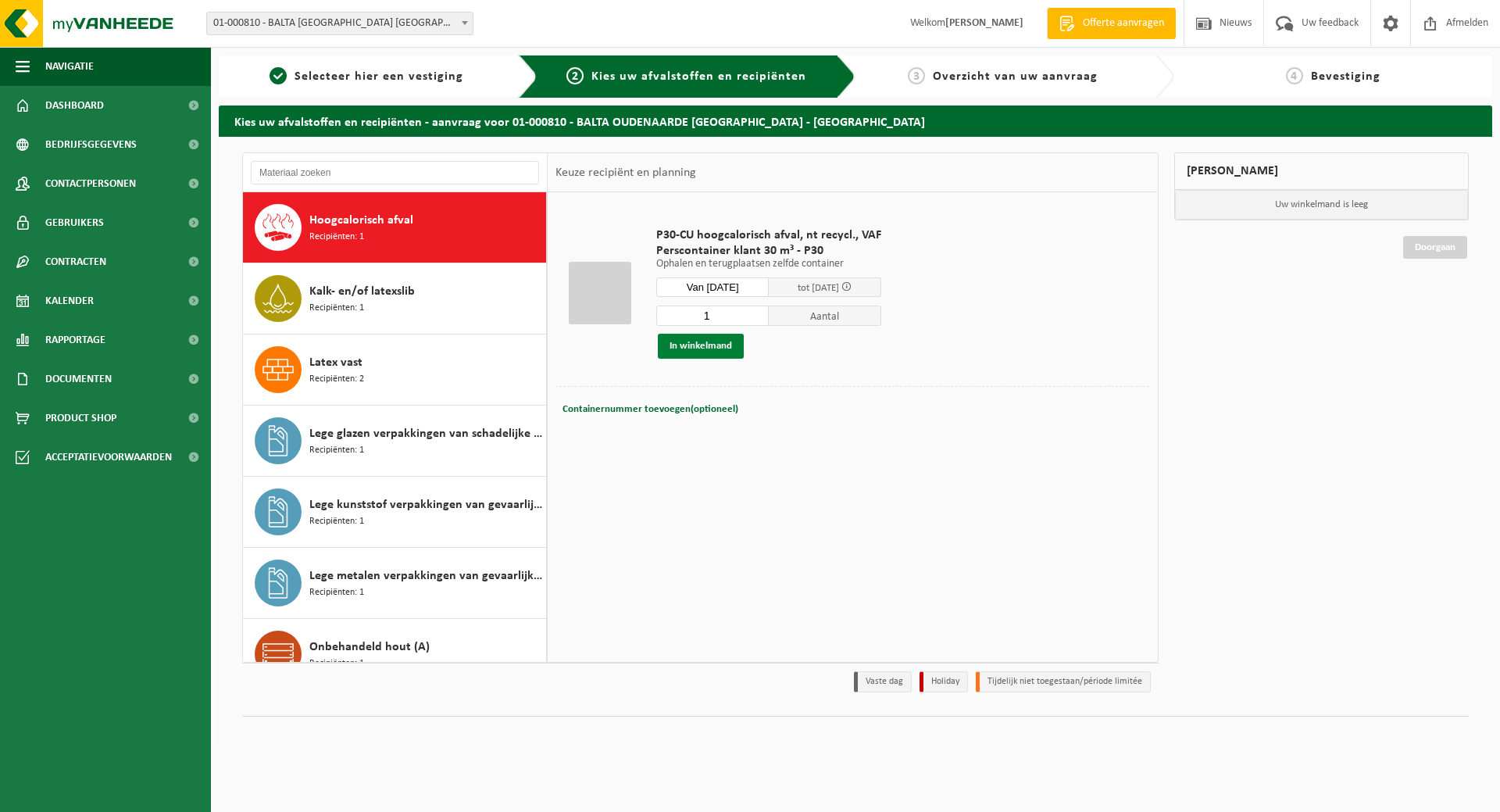
click at [723, 345] on button "In winkelmand" at bounding box center [701, 345] width 86 height 25
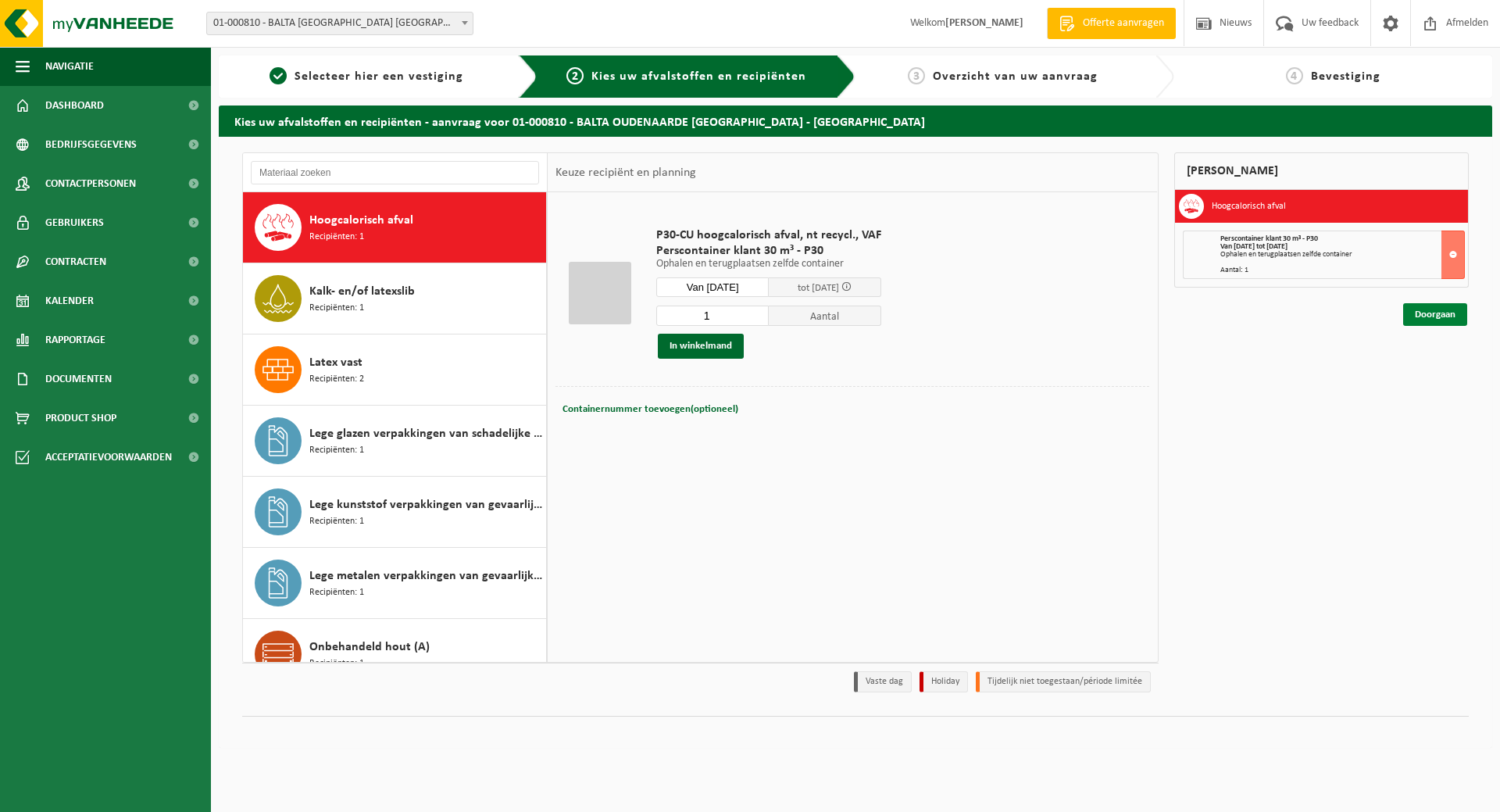
click at [1434, 310] on link "Doorgaan" at bounding box center [1435, 315] width 64 height 22
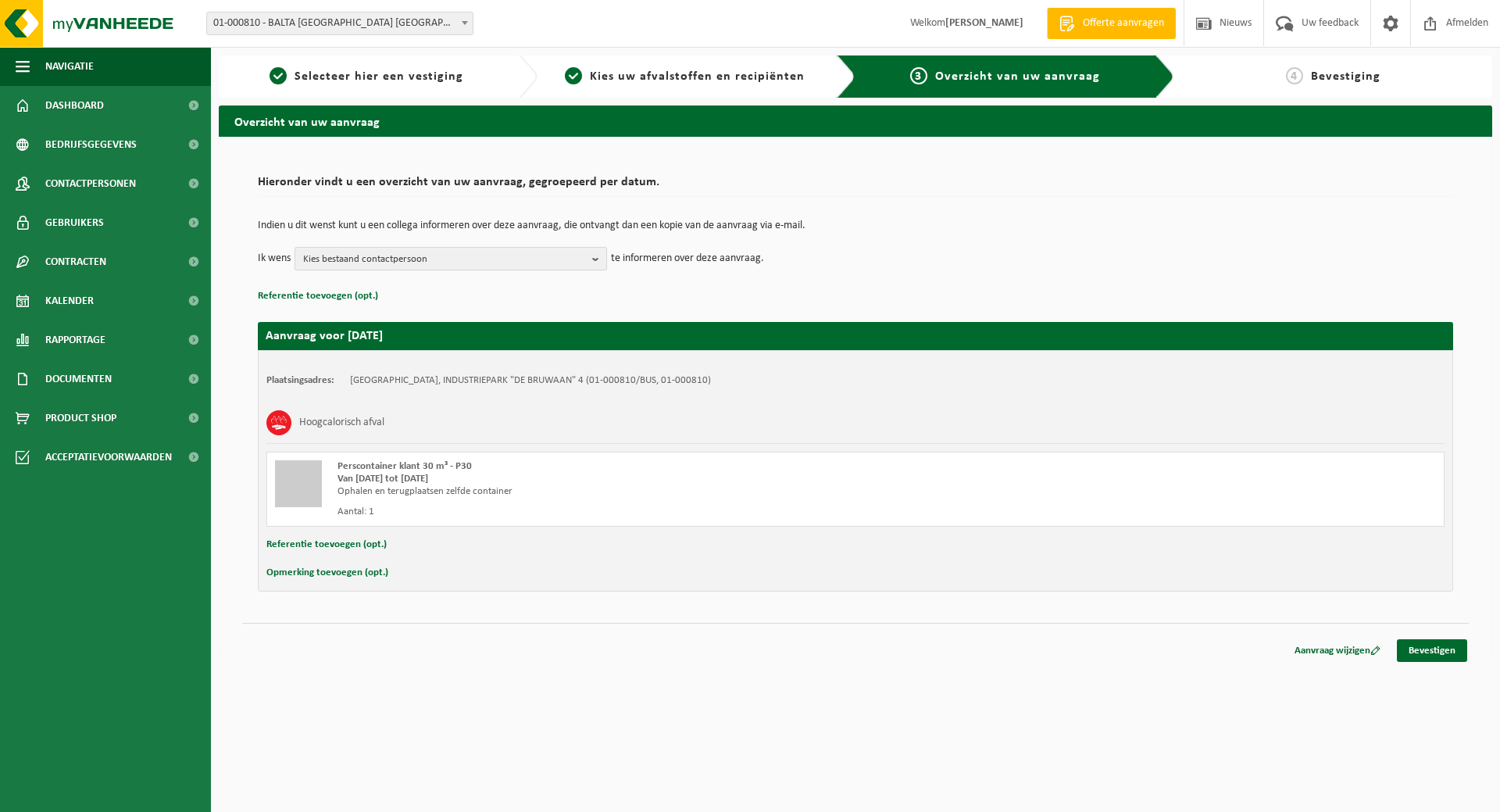
click at [595, 257] on b "button" at bounding box center [599, 259] width 14 height 22
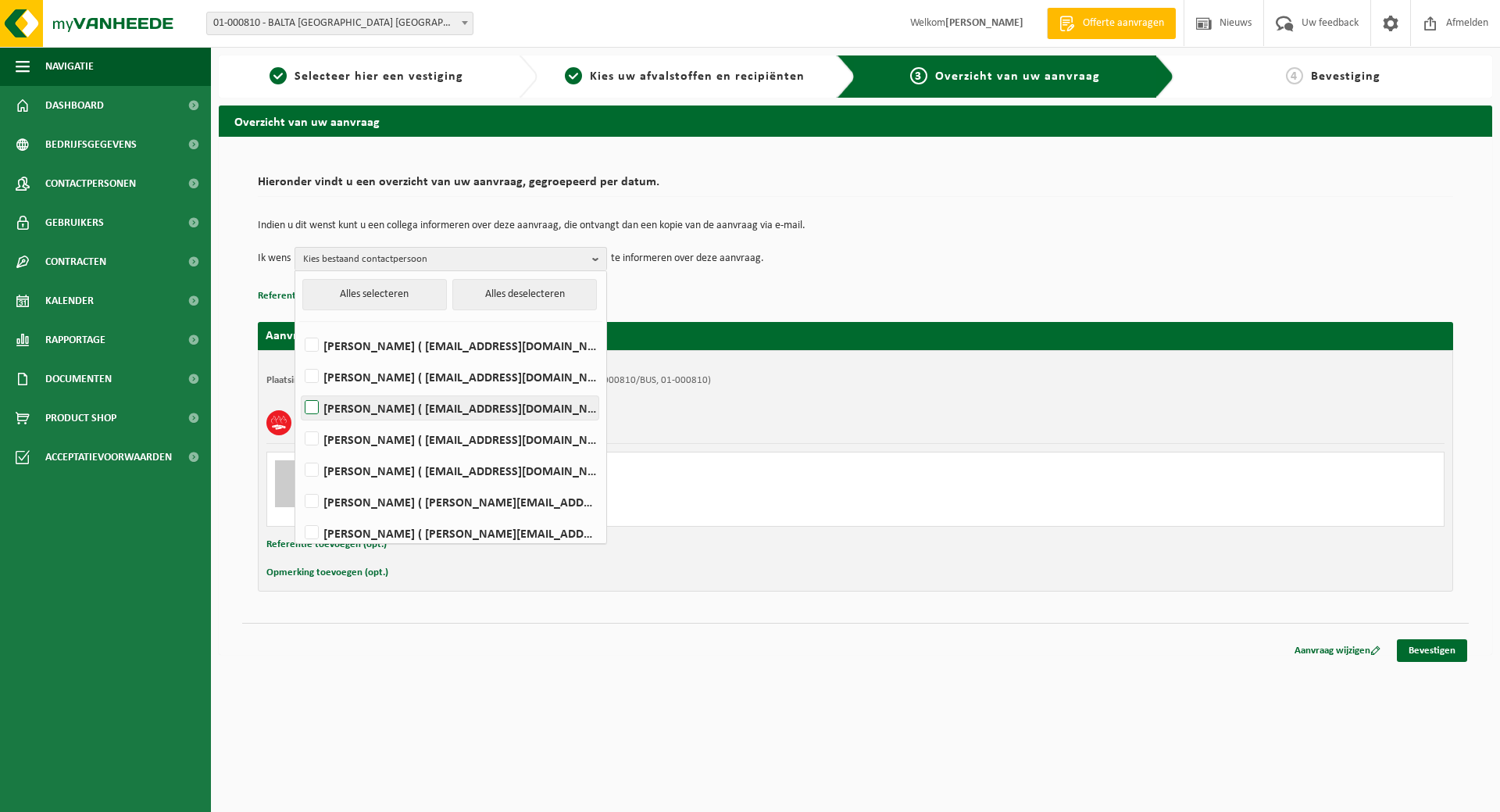
click at [459, 407] on label "MARGA DUJARDIN ( marga.dujardin@baltagroup.com )" at bounding box center [450, 407] width 297 height 23
click at [299, 388] on input "MARGA DUJARDIN ( marga.dujardin@baltagroup.com )" at bounding box center [299, 387] width 1 height 1
checkbox input "true"
click at [457, 437] on label "[PERSON_NAME] ( [EMAIL_ADDRESS][DOMAIN_NAME] )" at bounding box center [450, 438] width 297 height 23
click at [299, 419] on input "[PERSON_NAME] ( [EMAIL_ADDRESS][DOMAIN_NAME] )" at bounding box center [299, 419] width 1 height 1
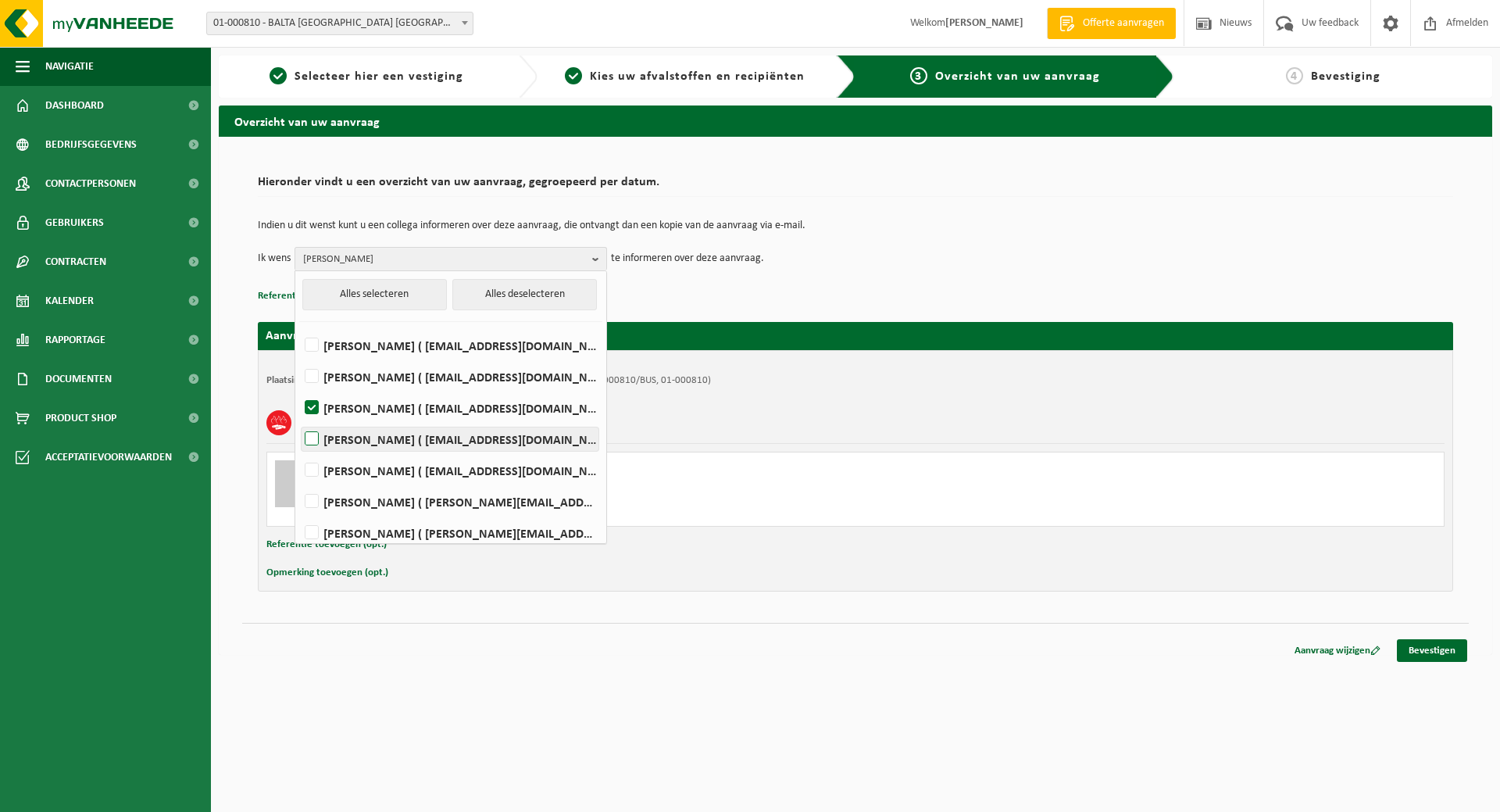
checkbox input "true"
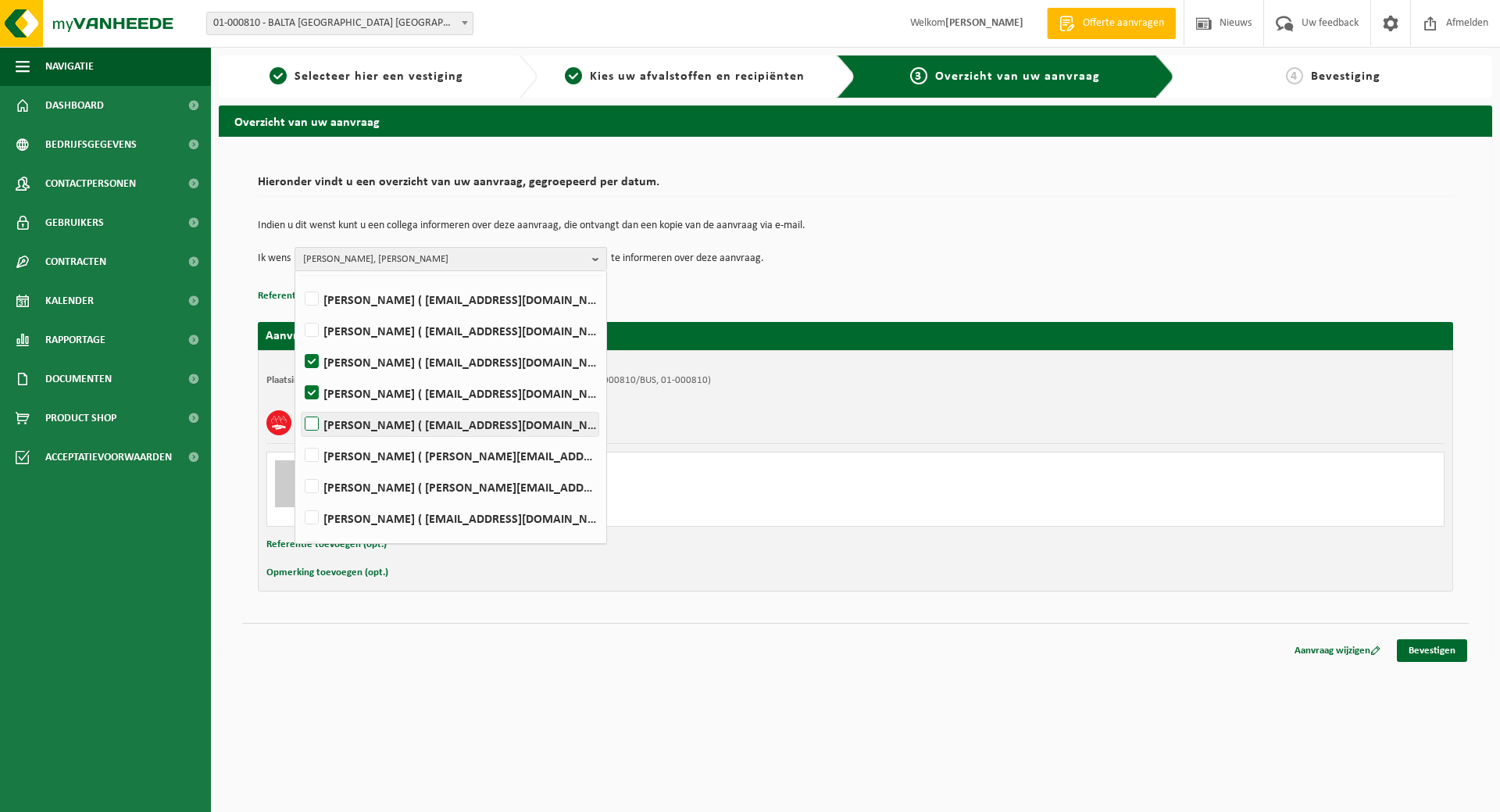
scroll to position [71, 0]
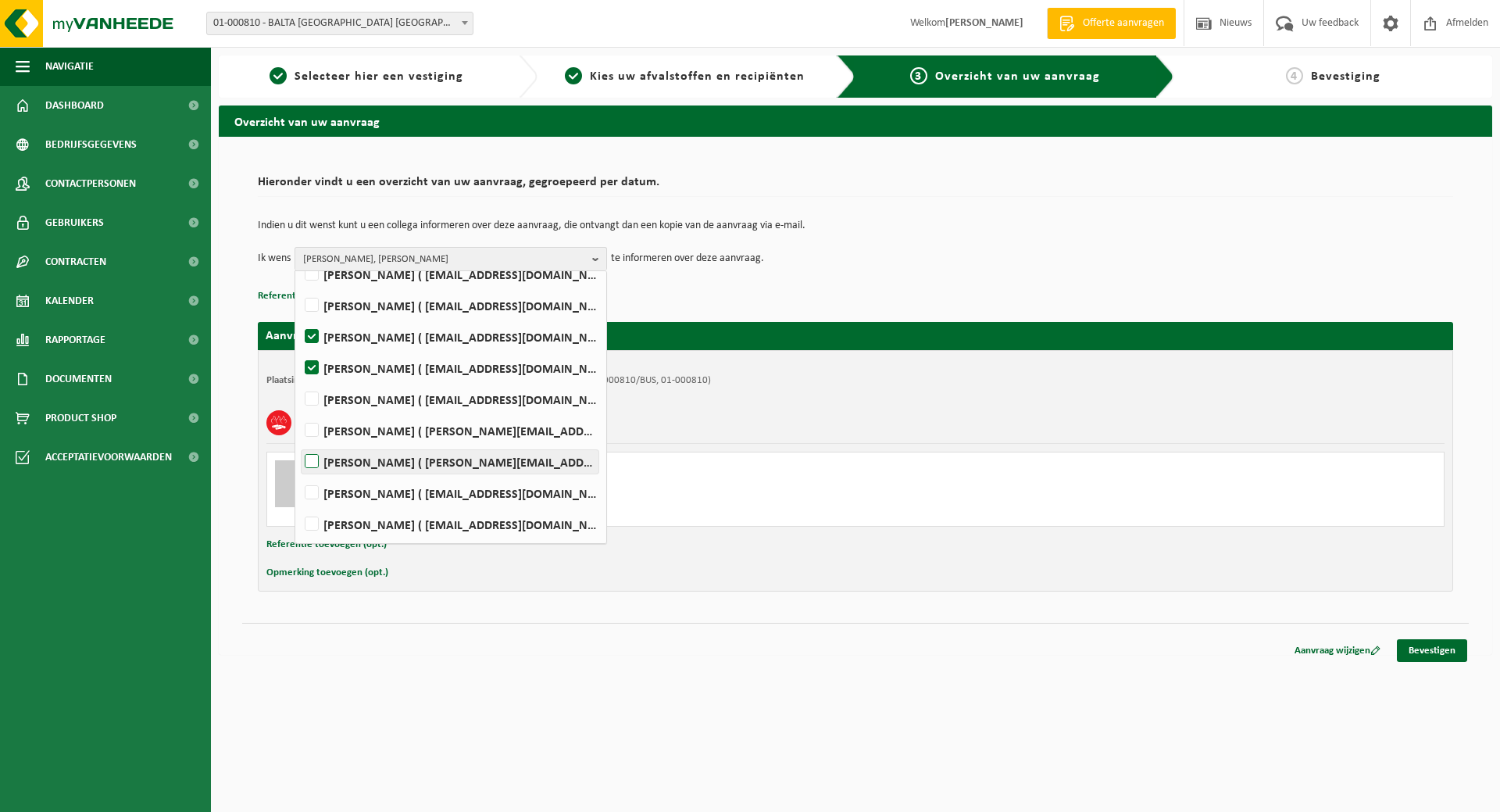
click at [450, 470] on label "[PERSON_NAME] ( [PERSON_NAME][EMAIL_ADDRESS][DOMAIN_NAME] )" at bounding box center [450, 461] width 297 height 23
click at [299, 442] on input "[PERSON_NAME] ( [PERSON_NAME][EMAIL_ADDRESS][DOMAIN_NAME] )" at bounding box center [299, 442] width 1 height 1
checkbox input "true"
click at [446, 518] on label "[PERSON_NAME] ( [EMAIL_ADDRESS][DOMAIN_NAME] )" at bounding box center [450, 523] width 297 height 23
click at [299, 505] on input "Koen Windels ( koen.windels@baltagroup.com )" at bounding box center [299, 504] width 1 height 1
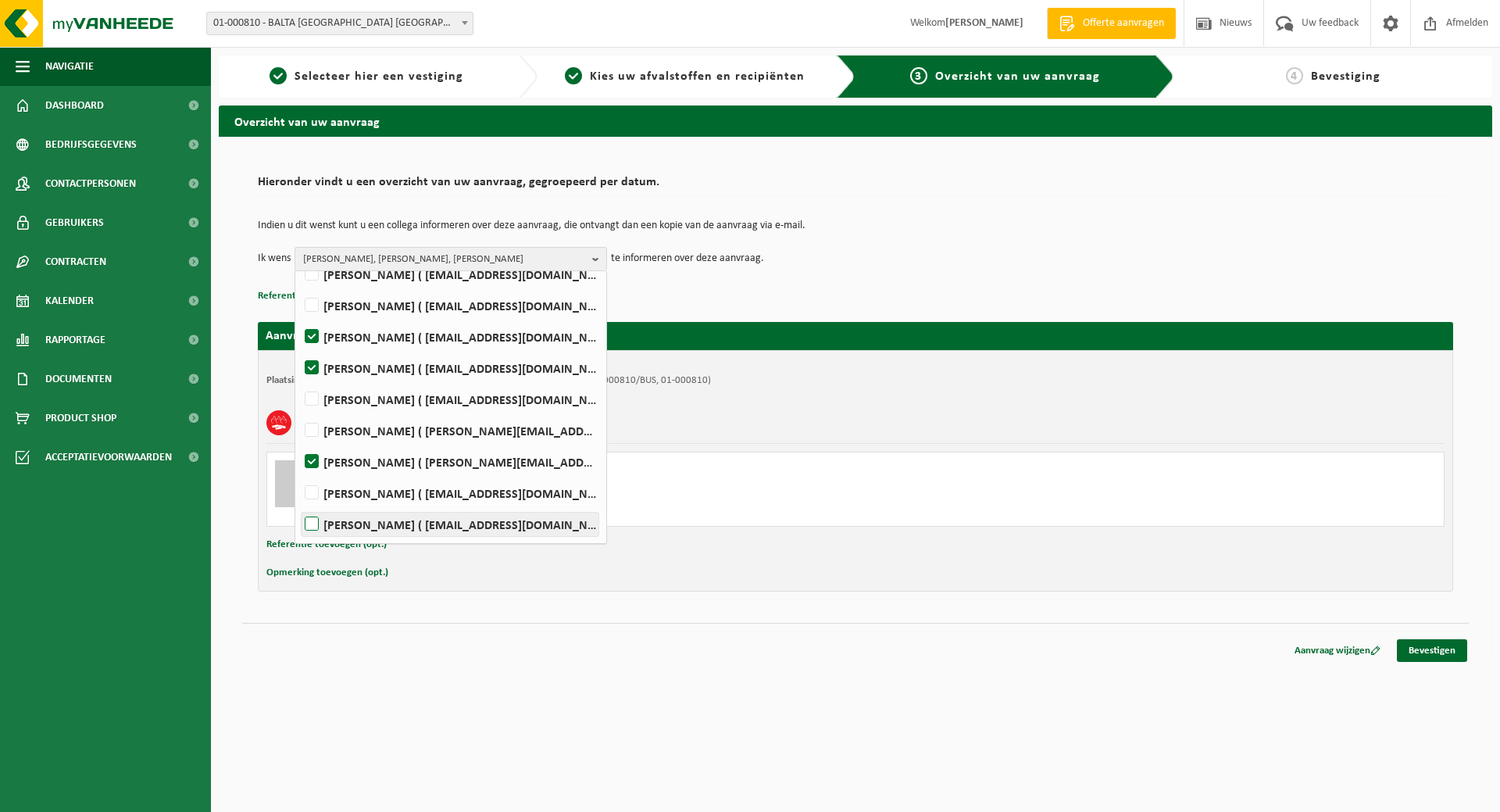
checkbox input "true"
click at [1163, 599] on div "Hieronder vindt u een overzicht van uw aanvraag, gegroepeerd per datum. Indien …" at bounding box center [855, 380] width 1226 height 455
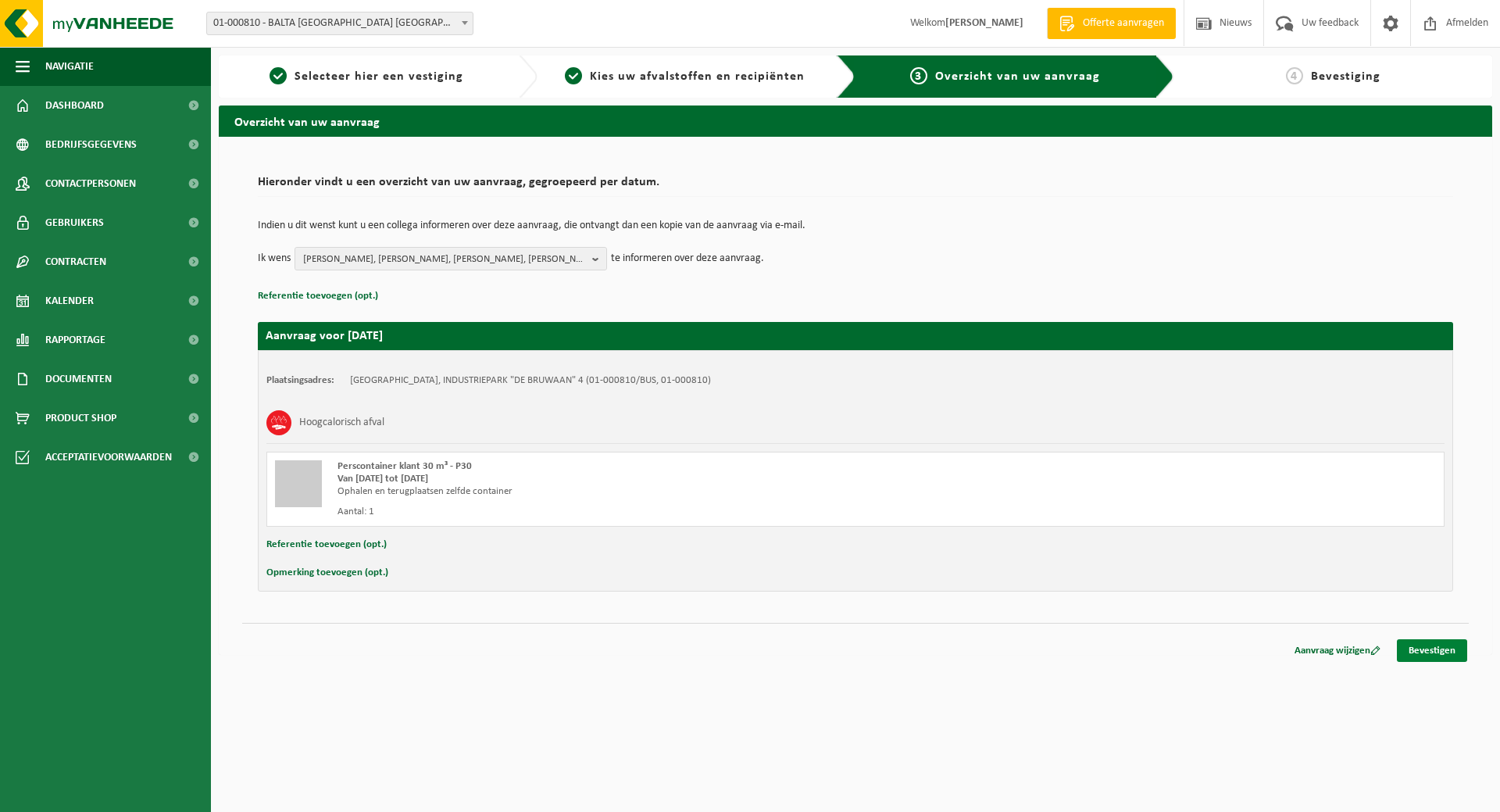
click at [1429, 651] on link "Bevestigen" at bounding box center [1432, 651] width 71 height 22
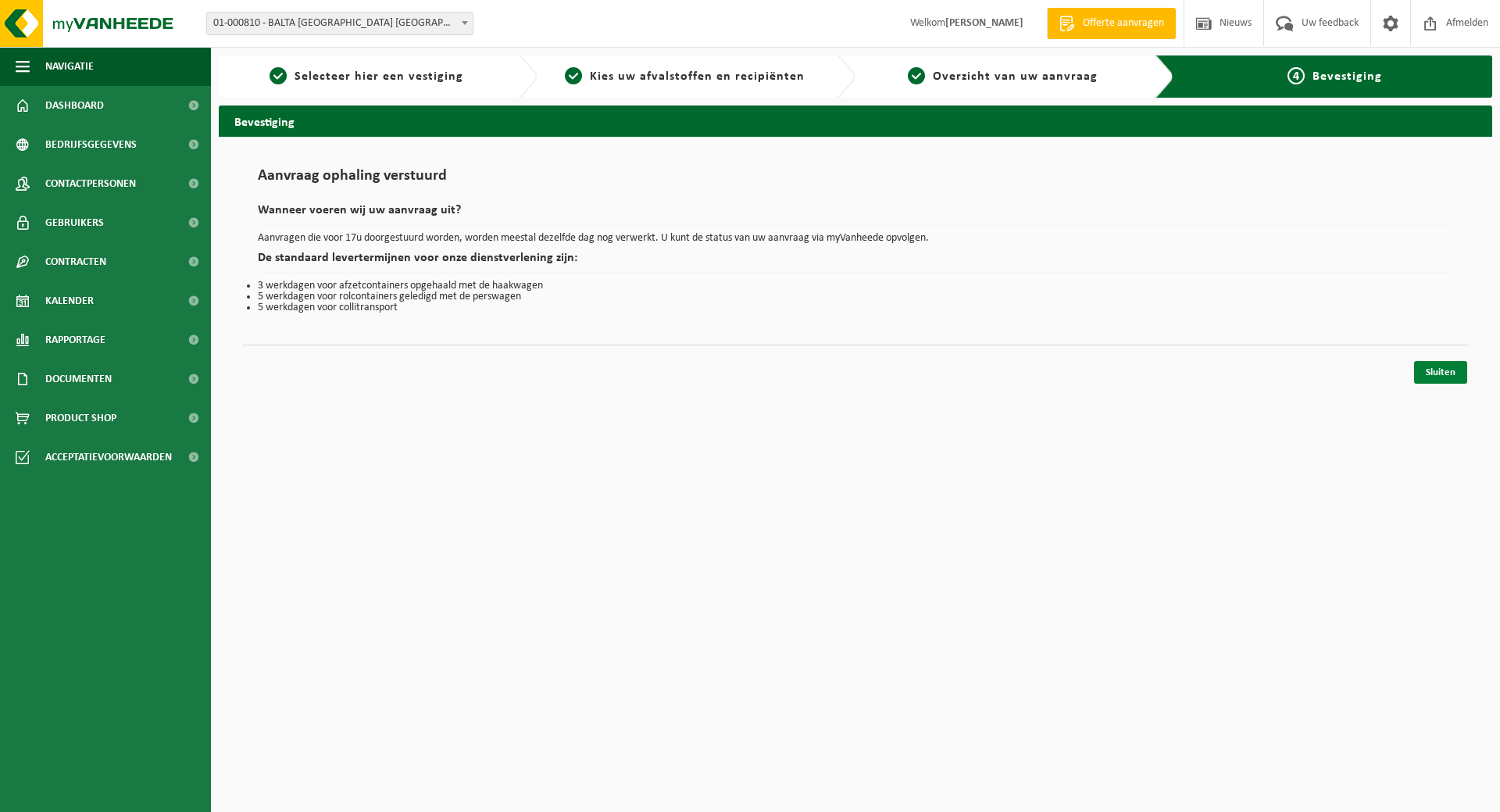
click at [1436, 367] on link "Sluiten" at bounding box center [1441, 372] width 53 height 22
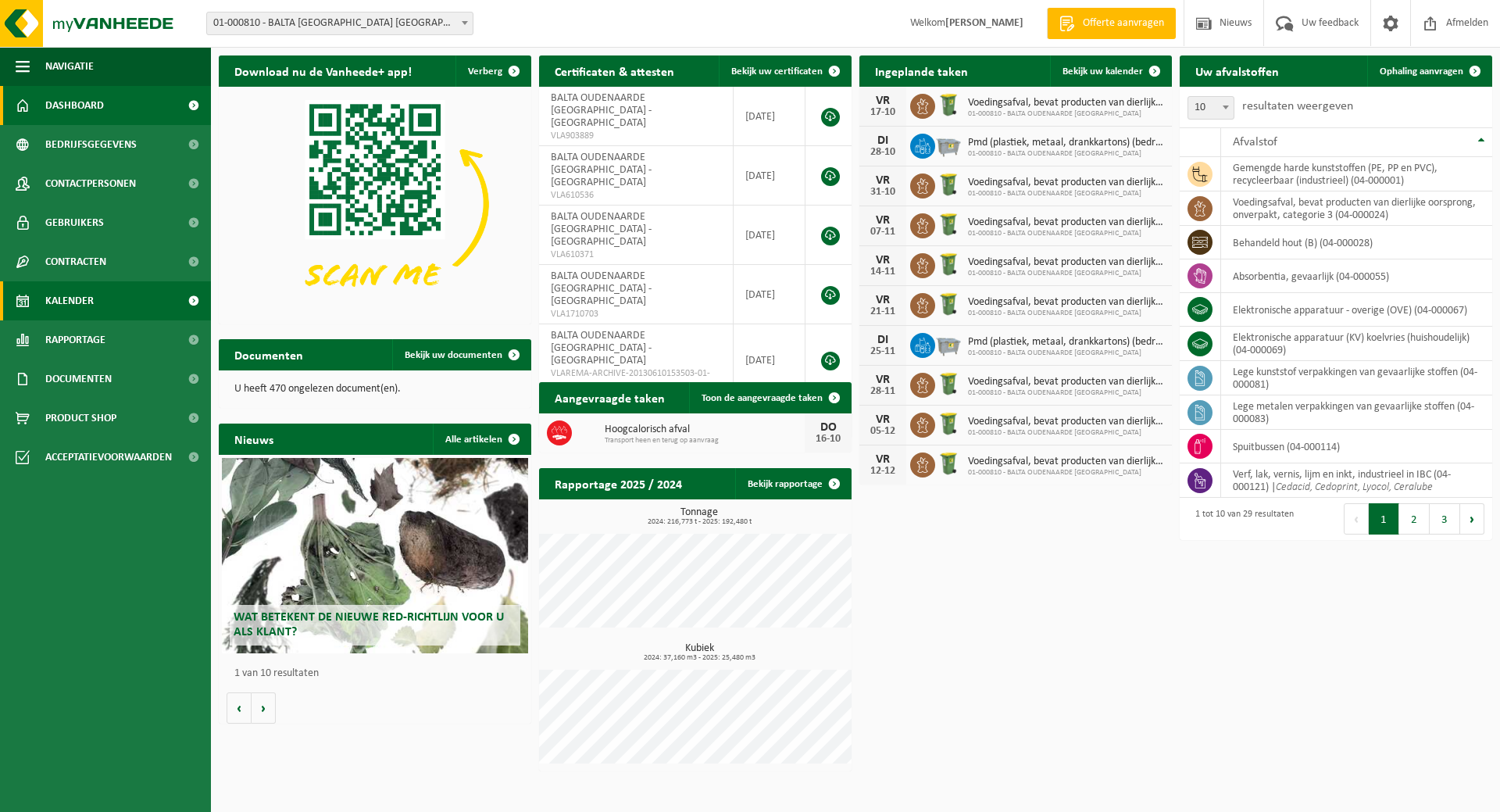
click at [103, 299] on link "Kalender" at bounding box center [105, 301] width 211 height 39
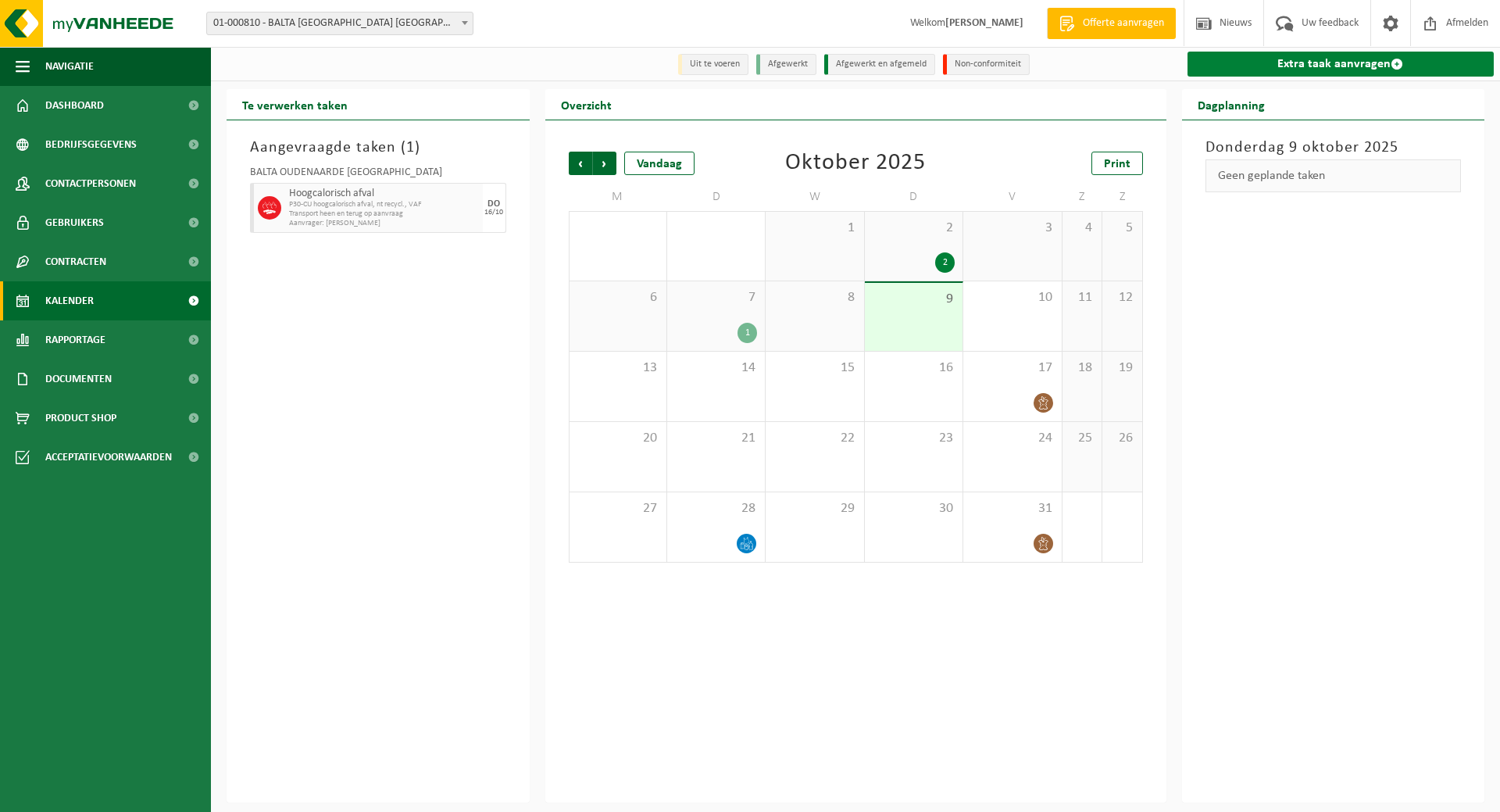
click at [1345, 62] on link "Extra taak aanvragen" at bounding box center [1340, 64] width 307 height 25
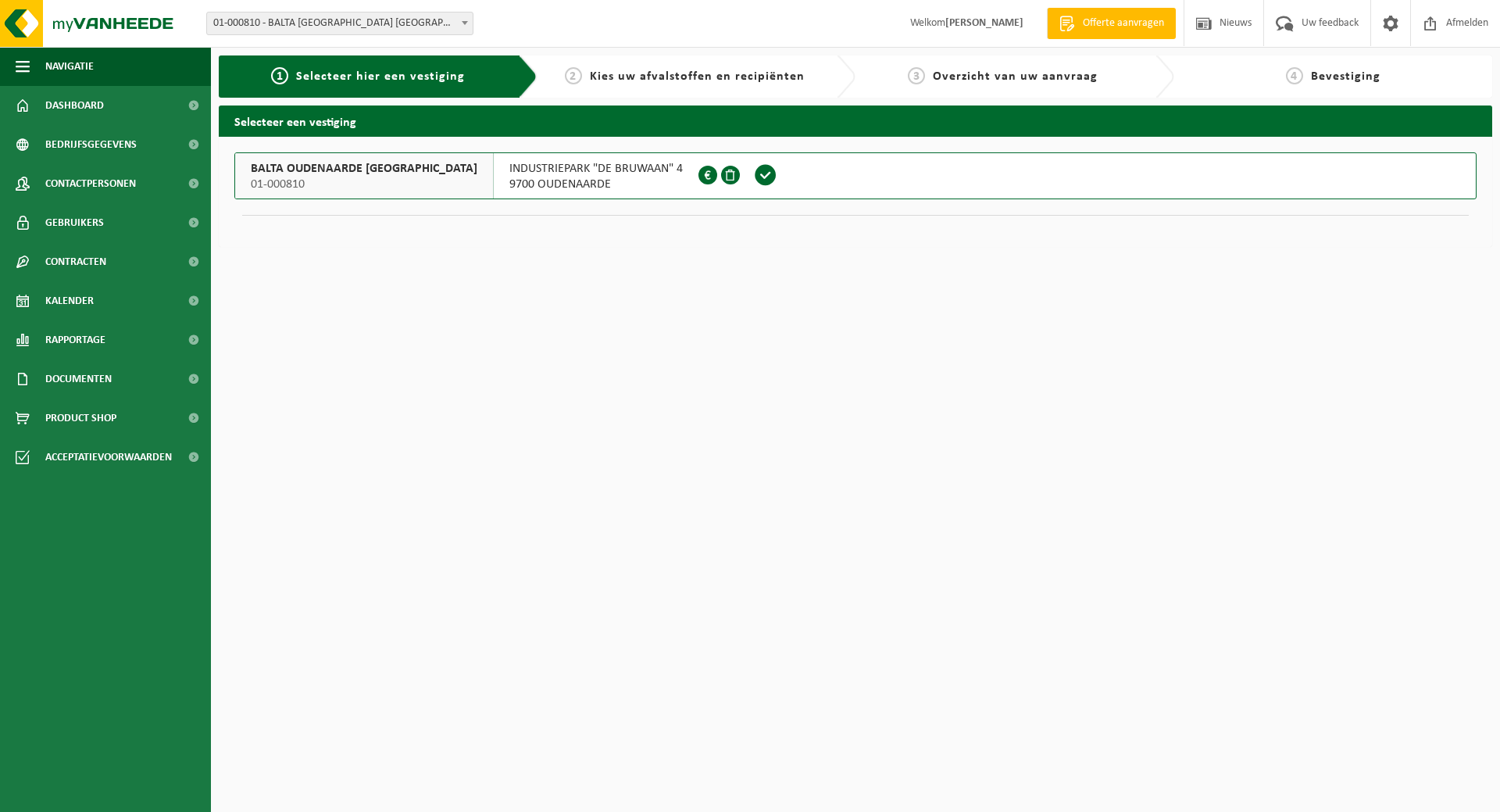
click at [510, 166] on span "INDUSTRIEPARK "DE BRUWAAN" 4" at bounding box center [596, 168] width 174 height 16
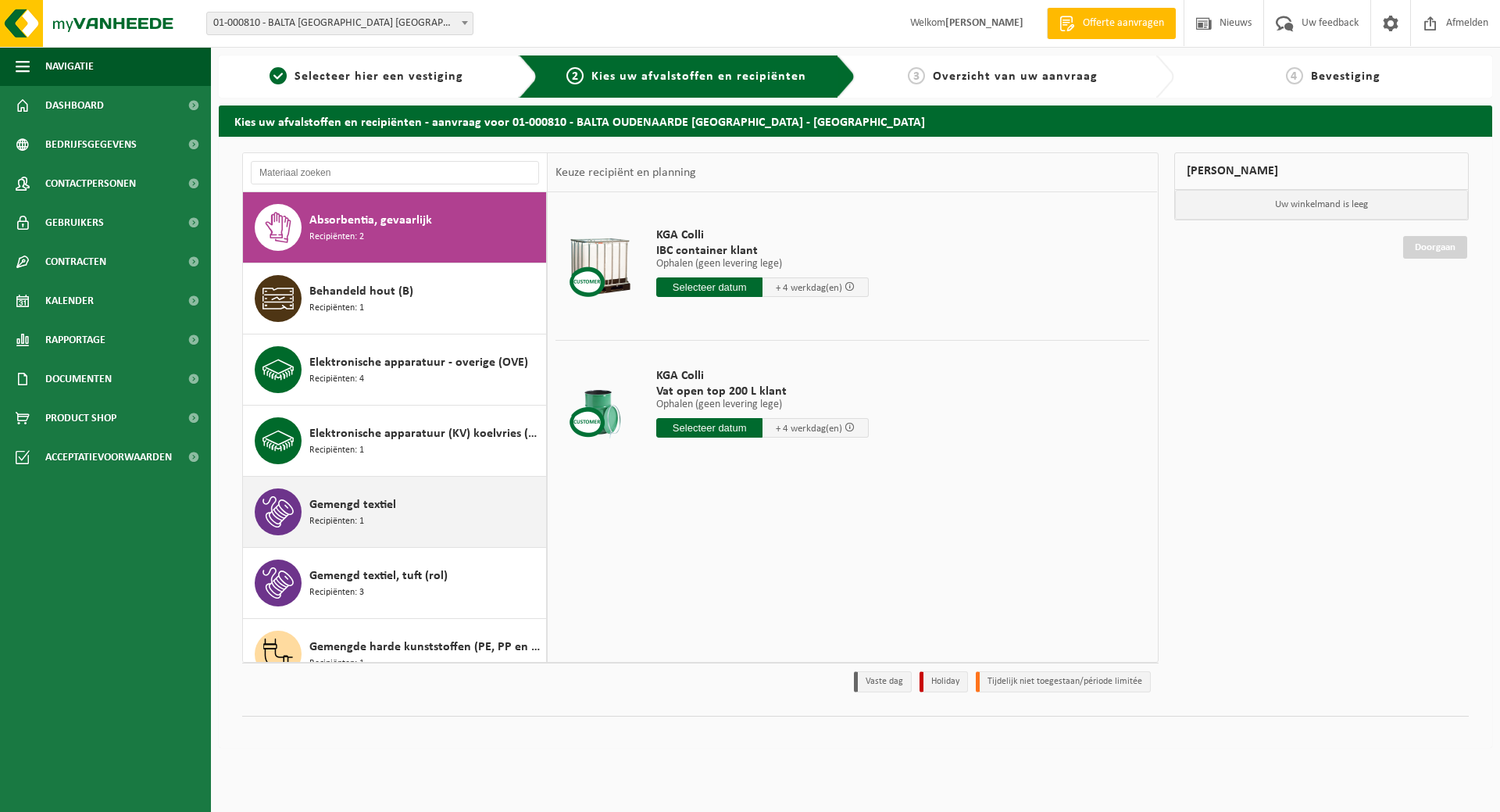
click at [382, 510] on span "Gemengd textiel" at bounding box center [352, 505] width 86 height 19
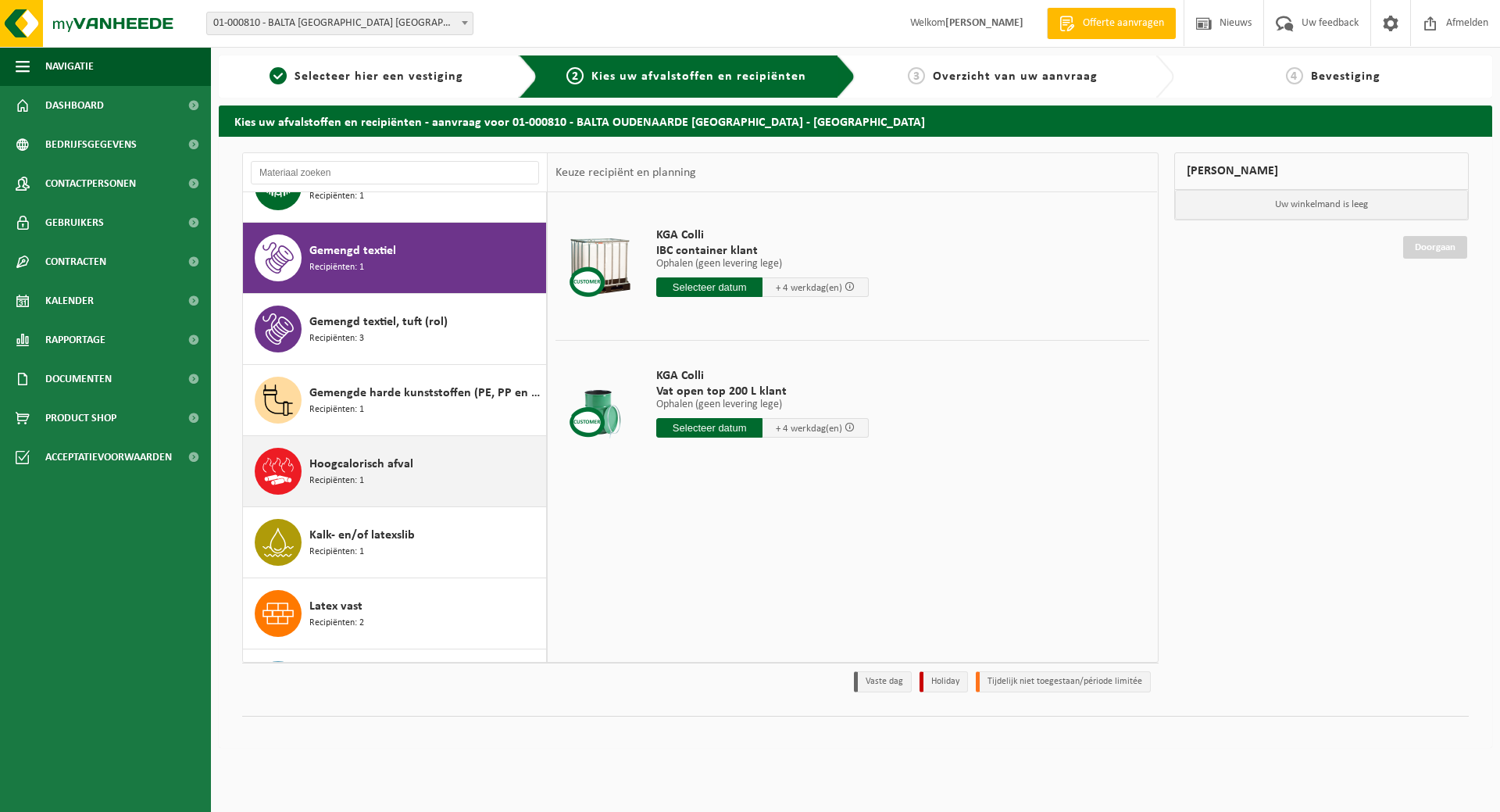
scroll to position [284, 0]
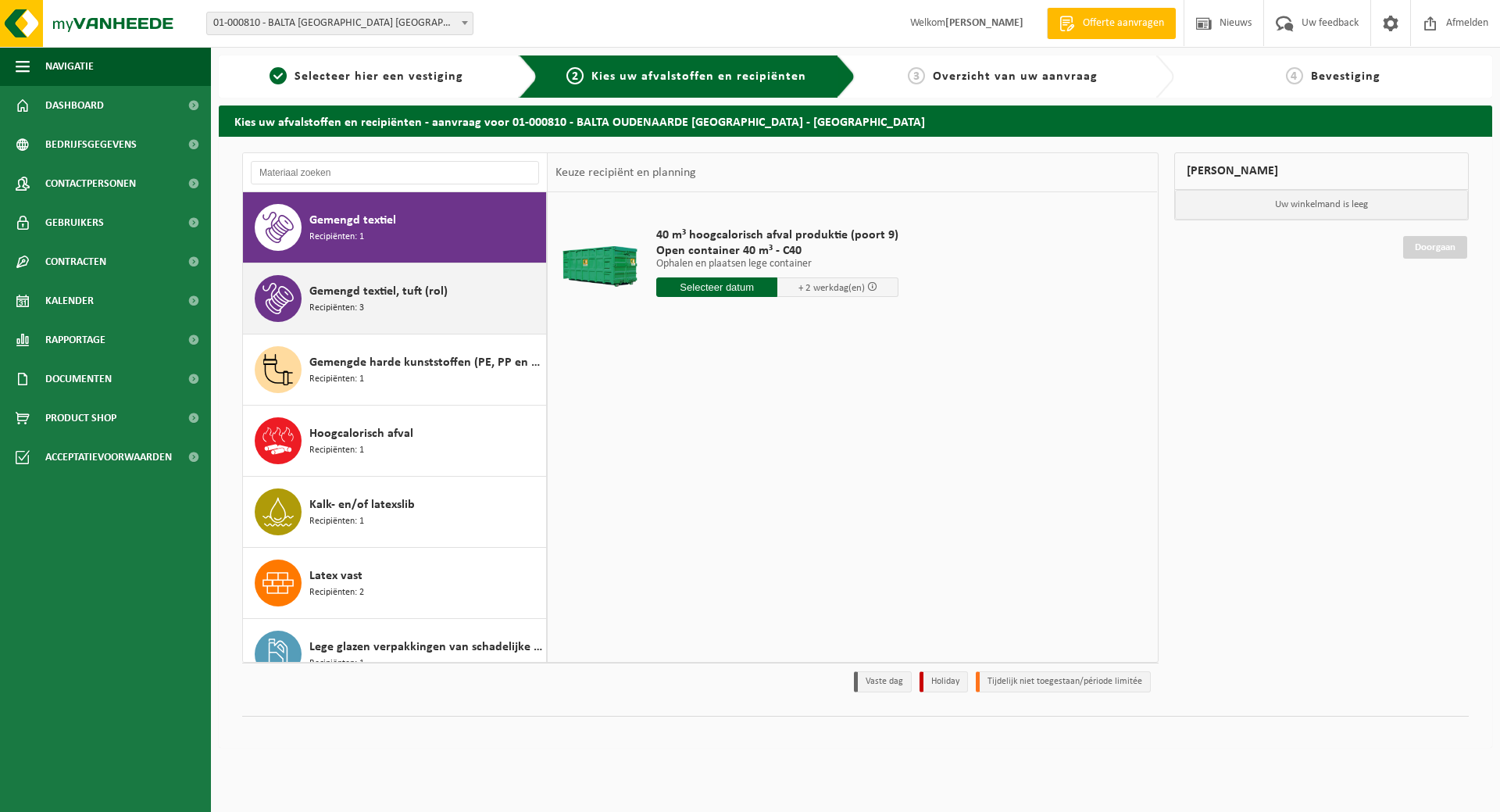
click at [383, 290] on span "Gemengd textiel, tuft (rol)" at bounding box center [378, 291] width 138 height 19
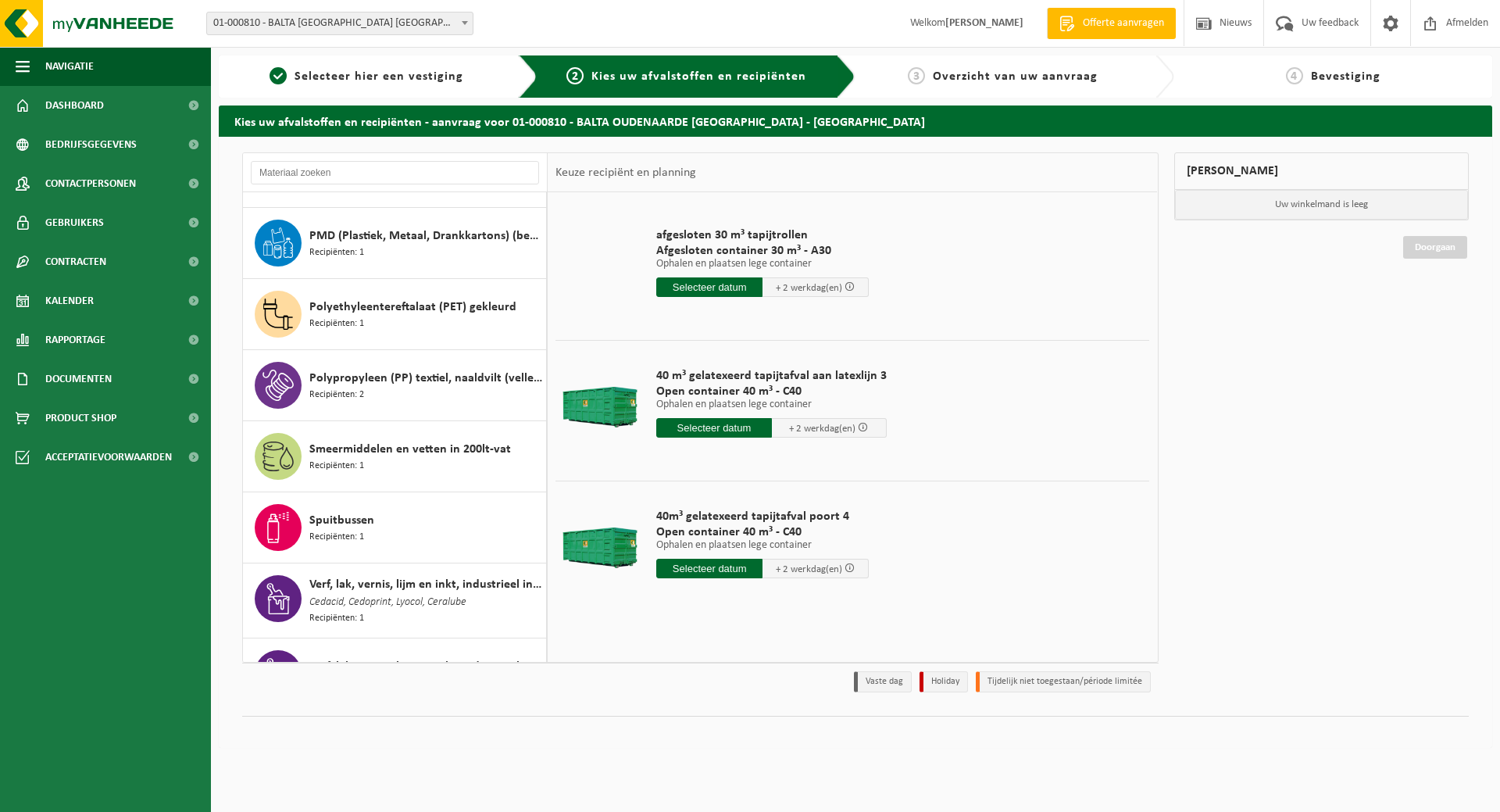
scroll to position [1371, 0]
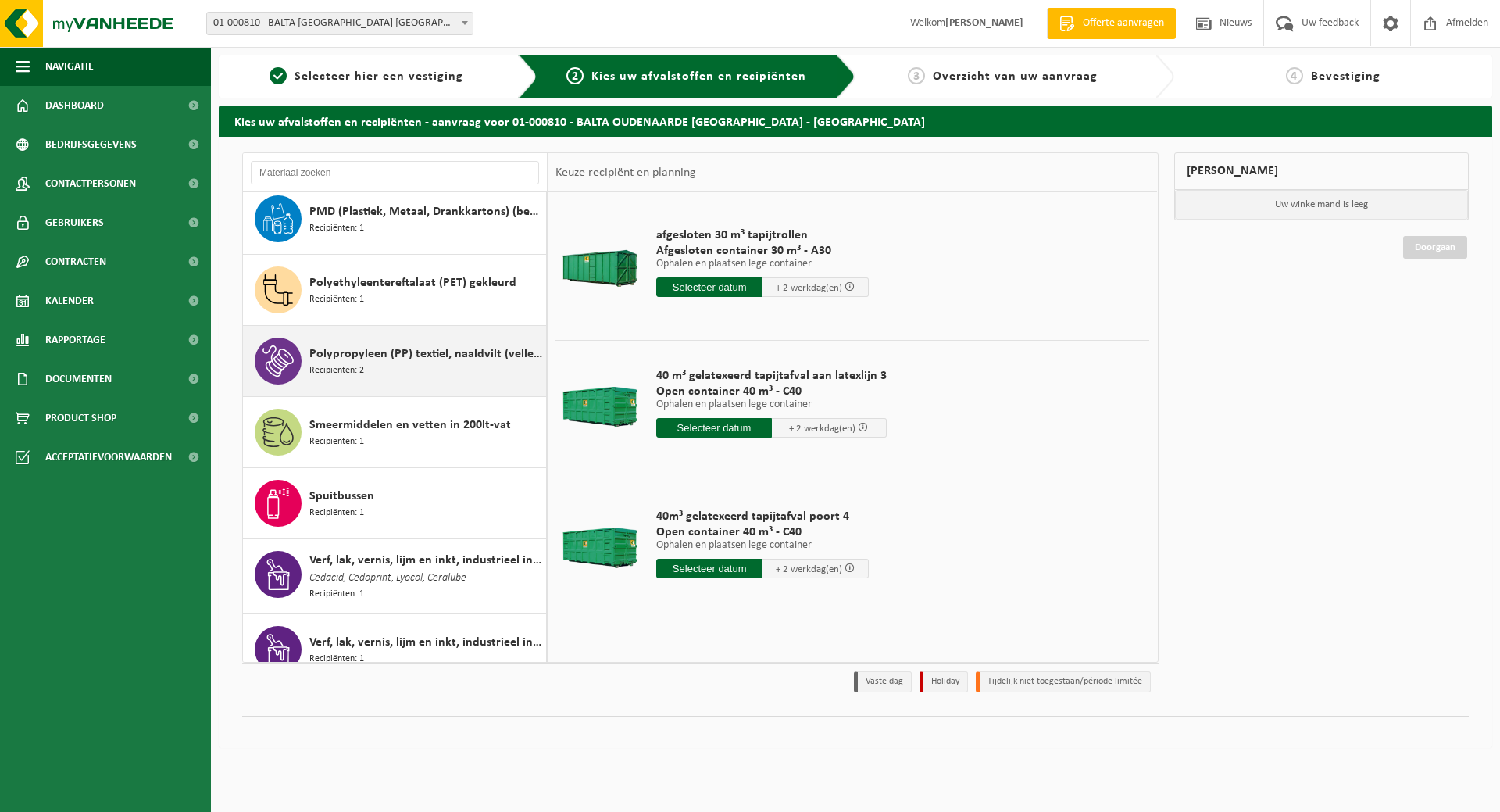
click at [409, 349] on span "Polypropyleen (PP) textiel, naaldvilt (vellen / linten)" at bounding box center [425, 354] width 233 height 19
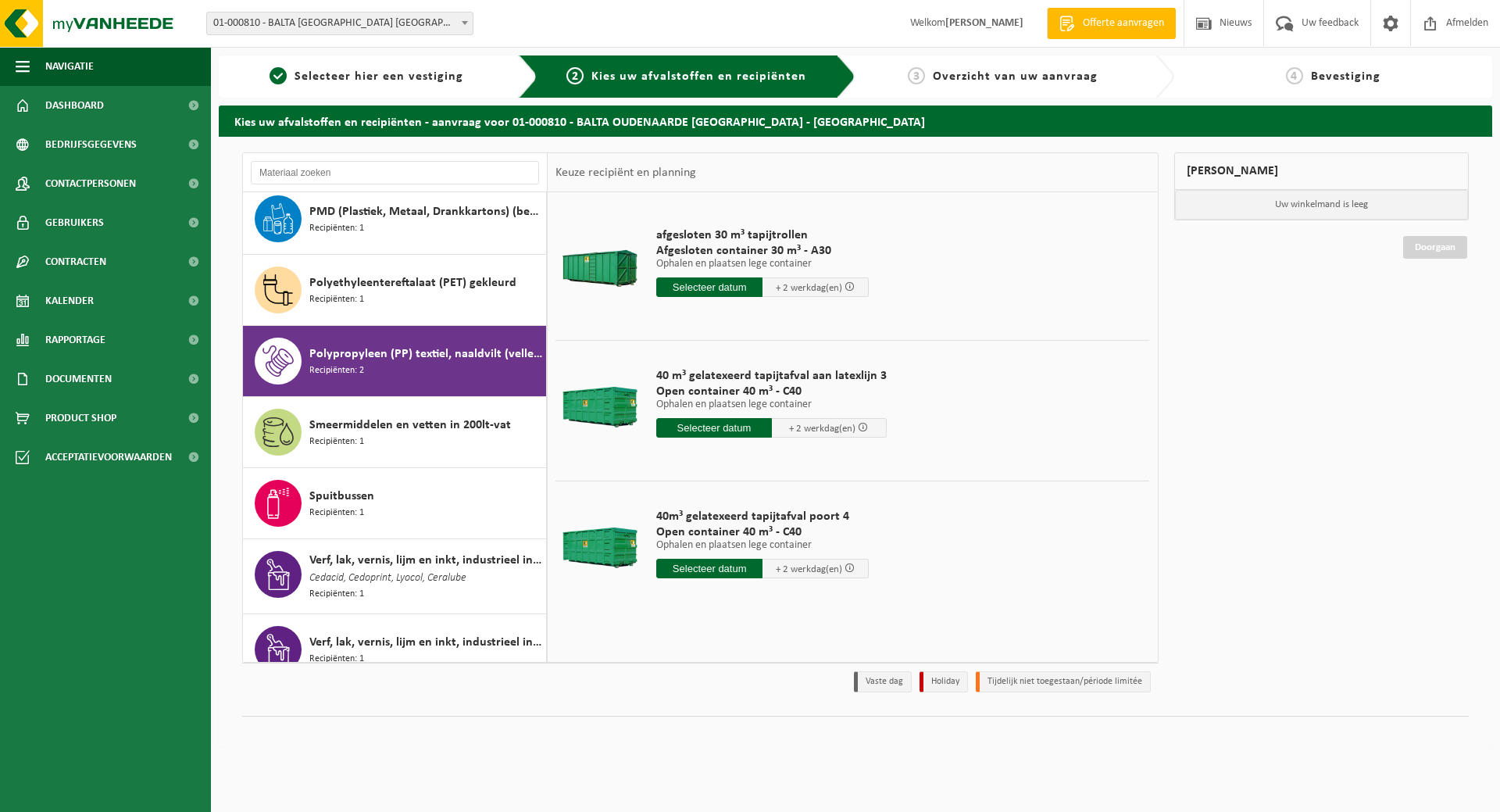
scroll to position [1455, 0]
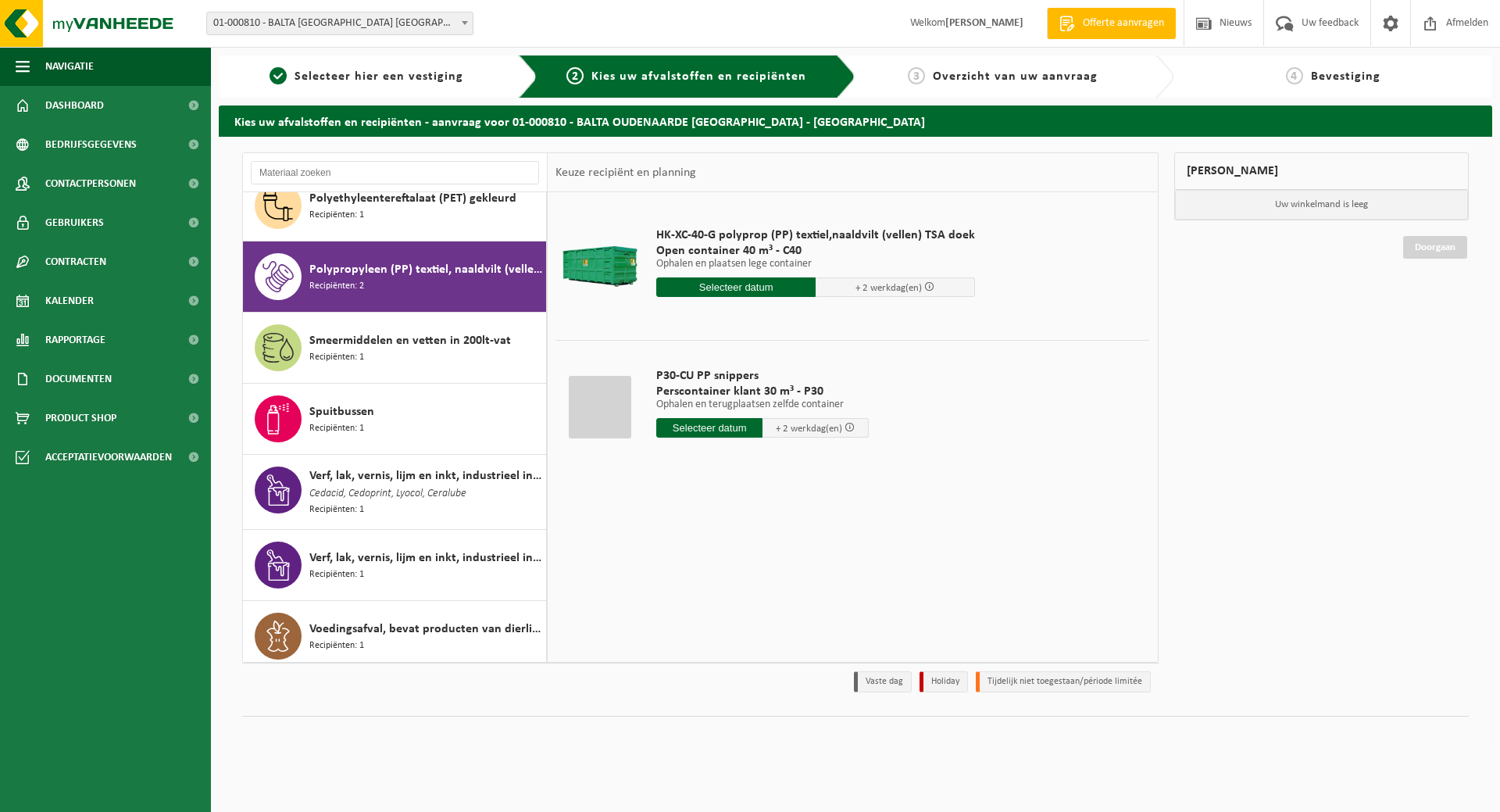
click at [716, 427] on input "text" at bounding box center [709, 427] width 106 height 19
click at [665, 586] on div "20" at bounding box center [670, 591] width 27 height 25
type input "Van 2025-10-20"
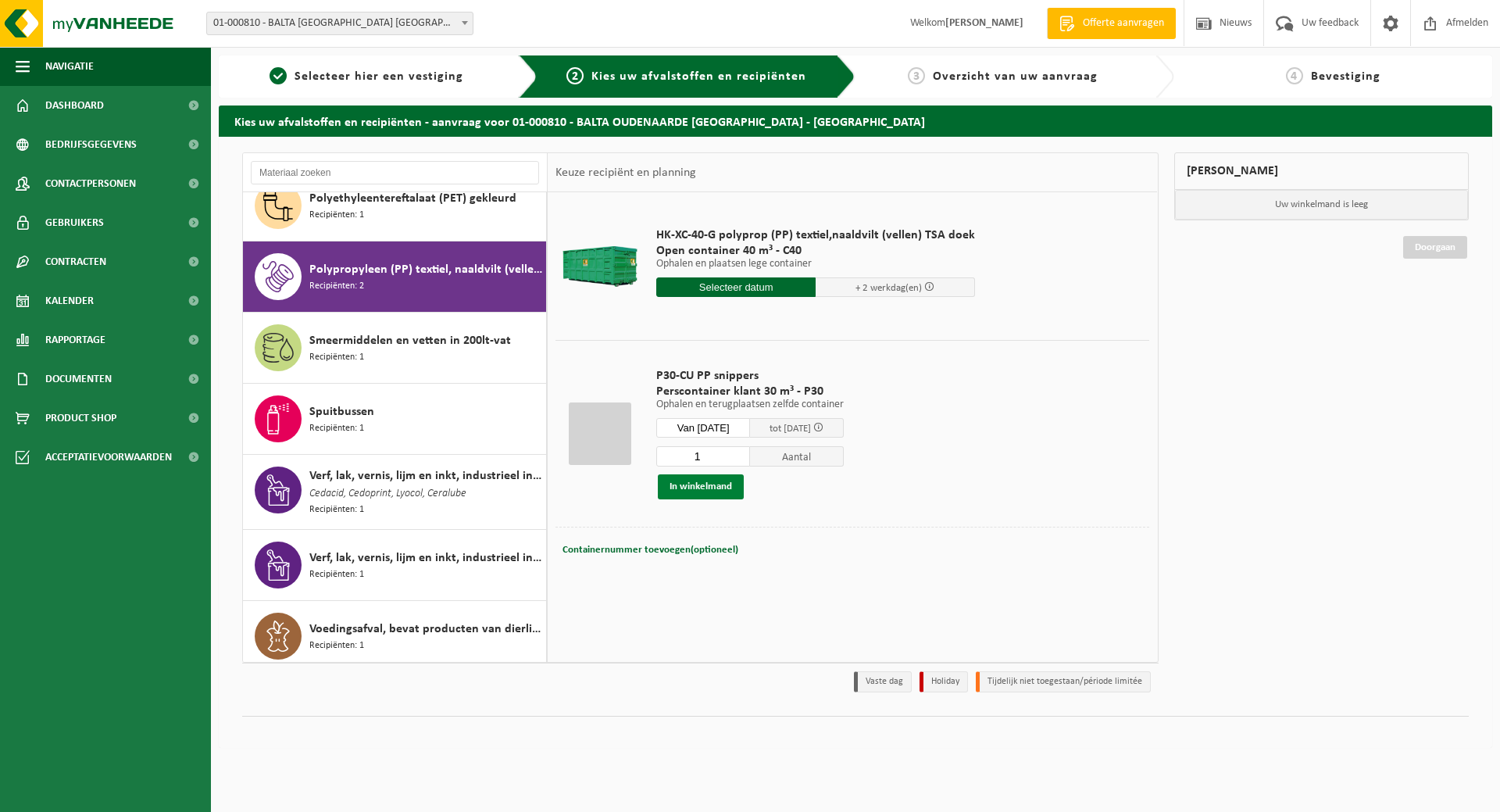
click at [686, 482] on button "In winkelmand" at bounding box center [701, 486] width 86 height 25
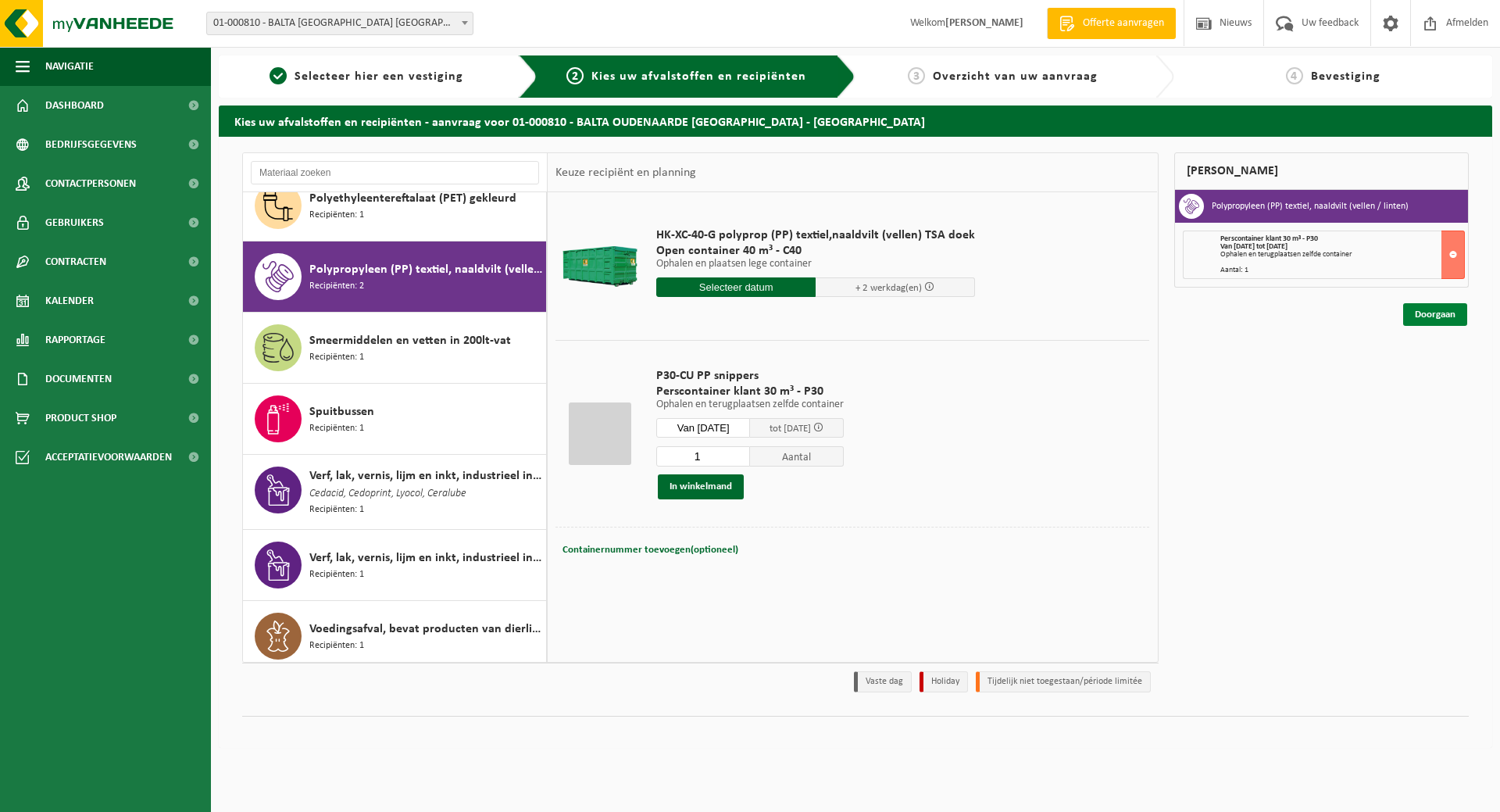
click at [1438, 310] on link "Doorgaan" at bounding box center [1435, 315] width 64 height 22
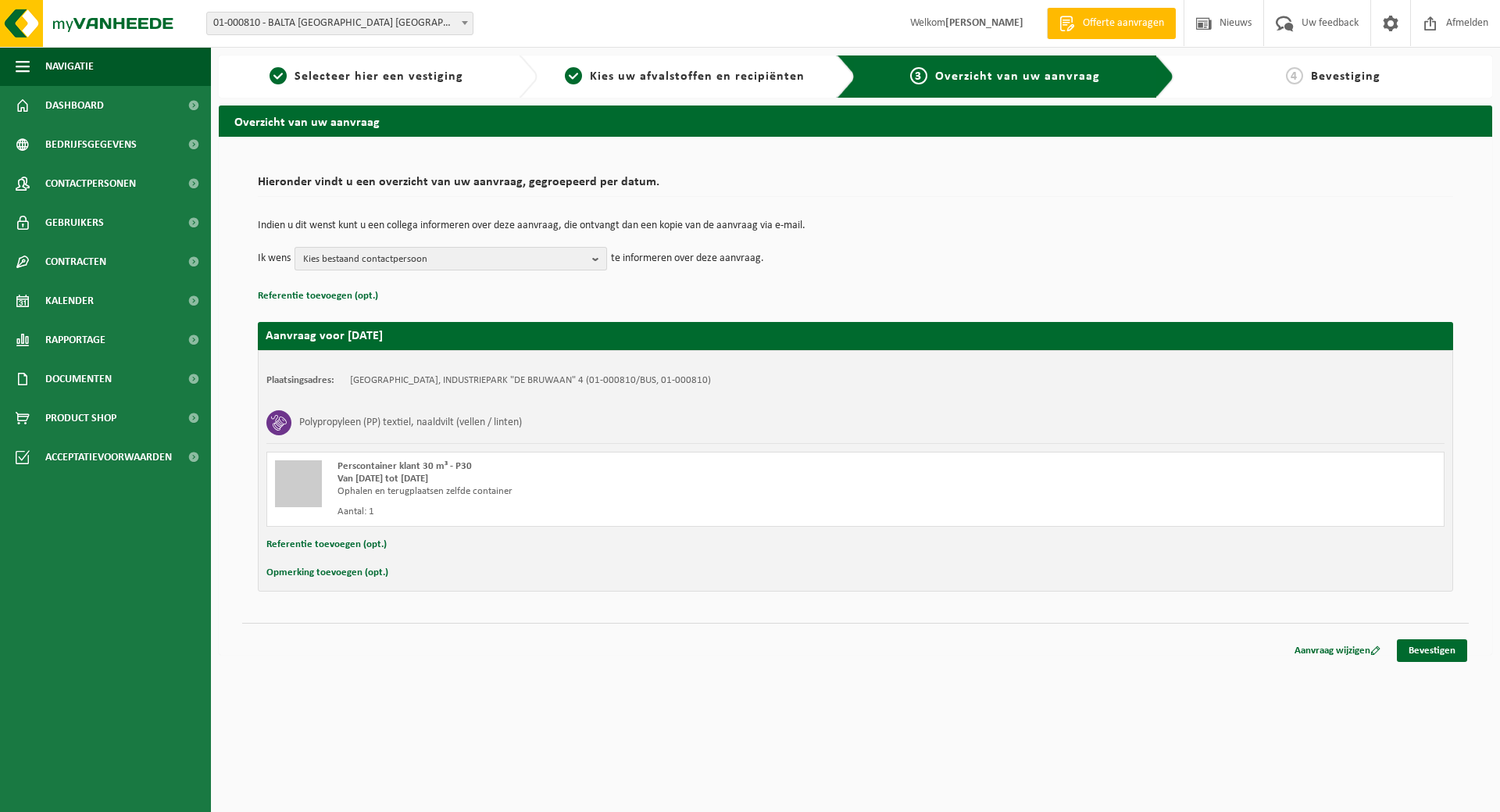
click at [596, 260] on b "button" at bounding box center [599, 259] width 14 height 22
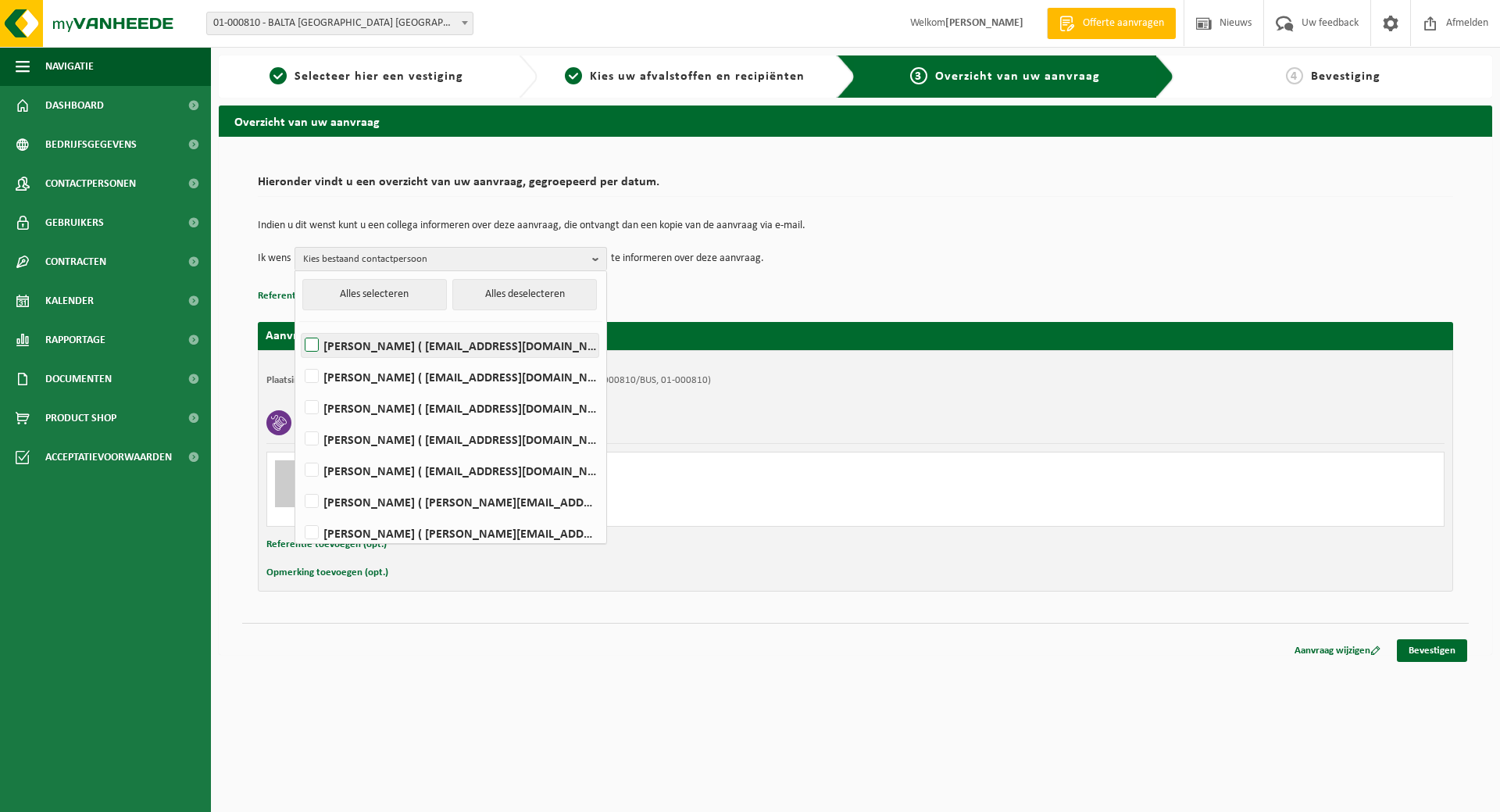
click at [491, 340] on label "[PERSON_NAME] ( [EMAIL_ADDRESS][DOMAIN_NAME] )" at bounding box center [450, 344] width 297 height 23
click at [299, 326] on input "[PERSON_NAME] ( [EMAIL_ADDRESS][DOMAIN_NAME] )" at bounding box center [299, 325] width 1 height 1
checkbox input "true"
click at [474, 406] on label "[PERSON_NAME] ( [EMAIL_ADDRESS][DOMAIN_NAME] )" at bounding box center [450, 407] width 297 height 23
click at [299, 388] on input "[PERSON_NAME] ( [EMAIL_ADDRESS][DOMAIN_NAME] )" at bounding box center [299, 387] width 1 height 1
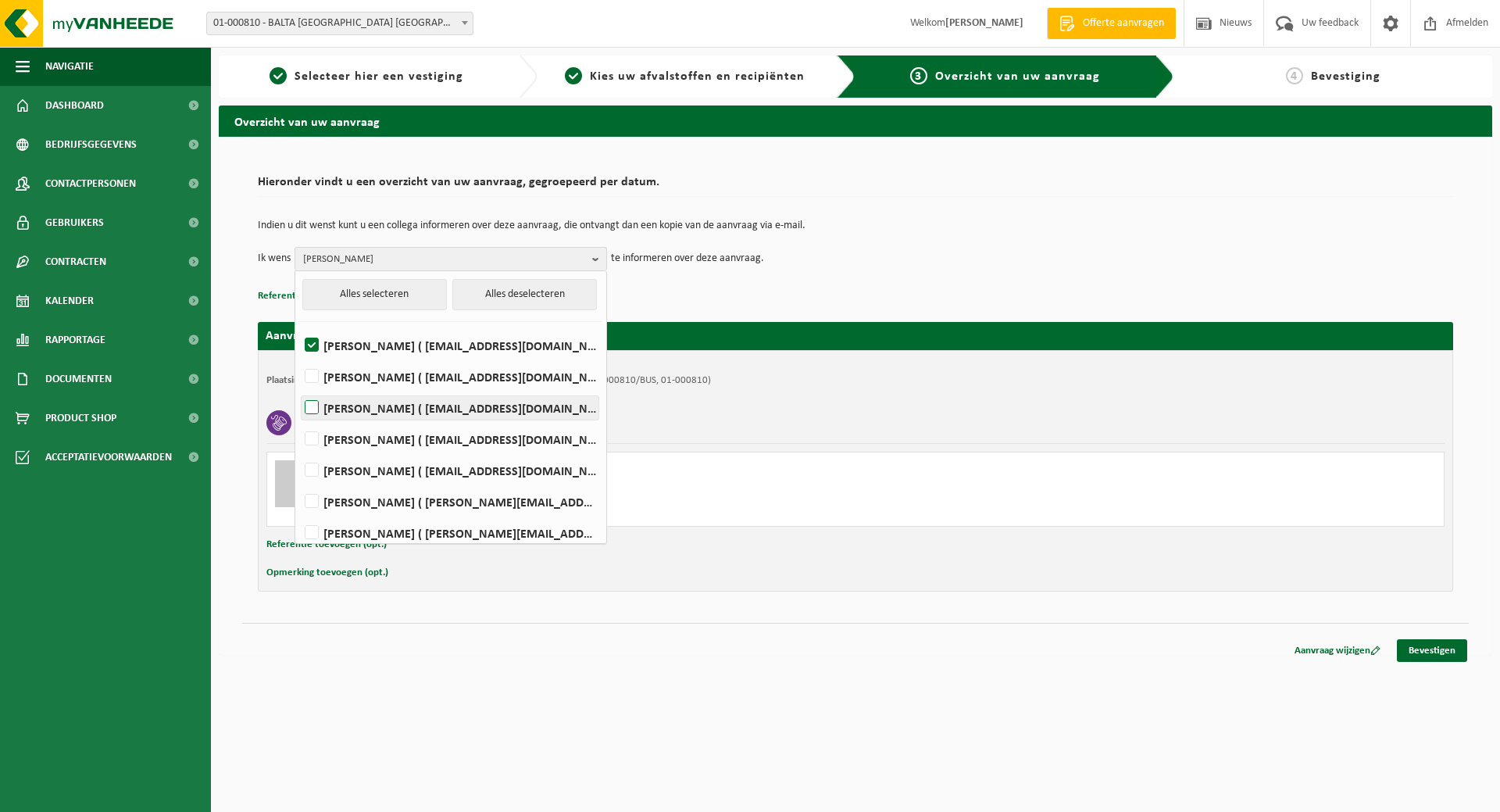
checkbox input "true"
click at [465, 440] on label "[PERSON_NAME] ( [EMAIL_ADDRESS][DOMAIN_NAME] )" at bounding box center [450, 438] width 297 height 23
click at [299, 419] on input "[PERSON_NAME] ( [EMAIL_ADDRESS][DOMAIN_NAME] )" at bounding box center [299, 419] width 1 height 1
checkbox input "true"
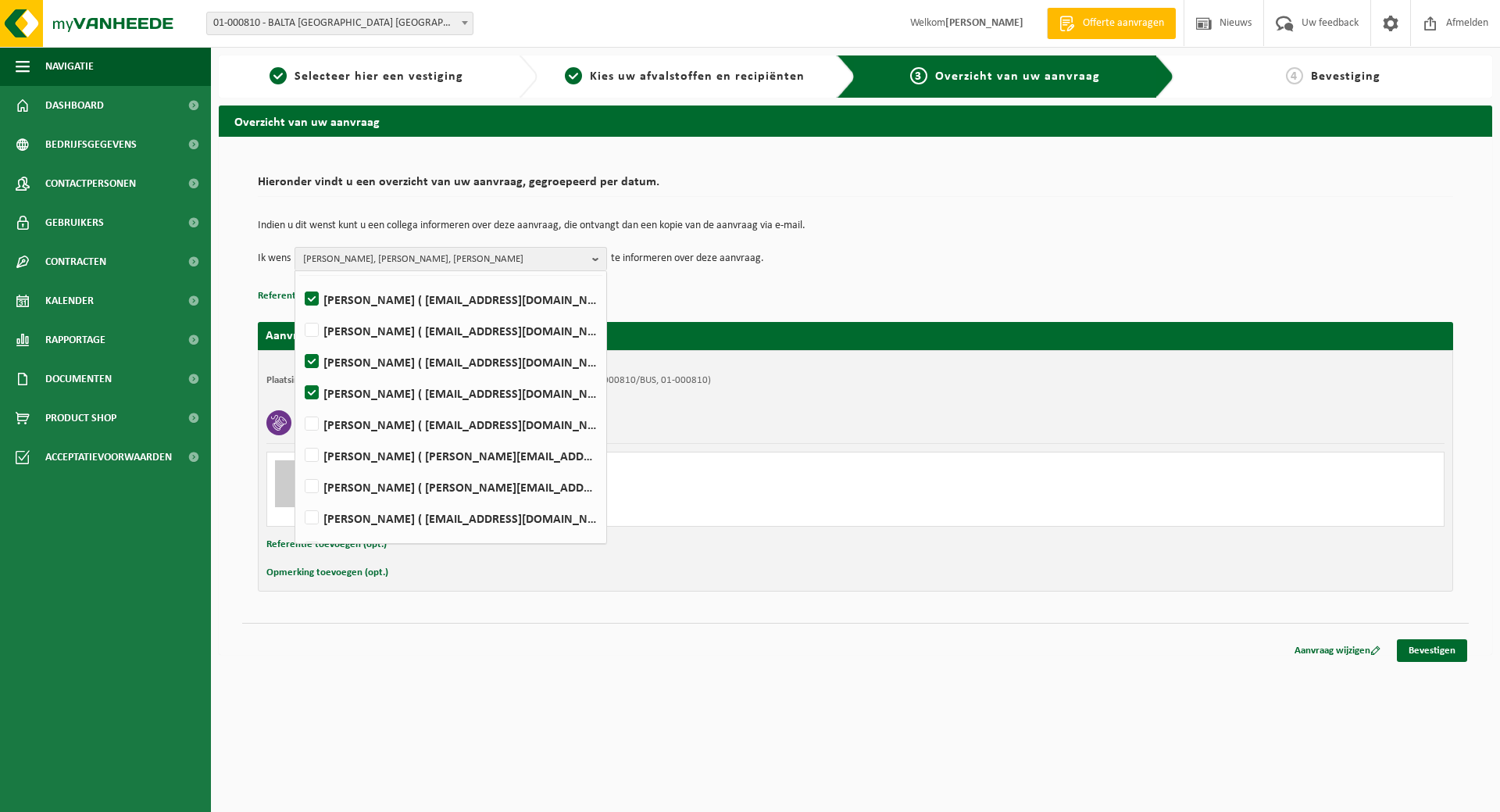
scroll to position [71, 0]
click at [470, 459] on label "[PERSON_NAME] ( [PERSON_NAME][EMAIL_ADDRESS][DOMAIN_NAME] )" at bounding box center [450, 461] width 297 height 23
click at [299, 442] on input "[PERSON_NAME] ( [PERSON_NAME][EMAIL_ADDRESS][DOMAIN_NAME] )" at bounding box center [299, 442] width 1 height 1
checkbox input "true"
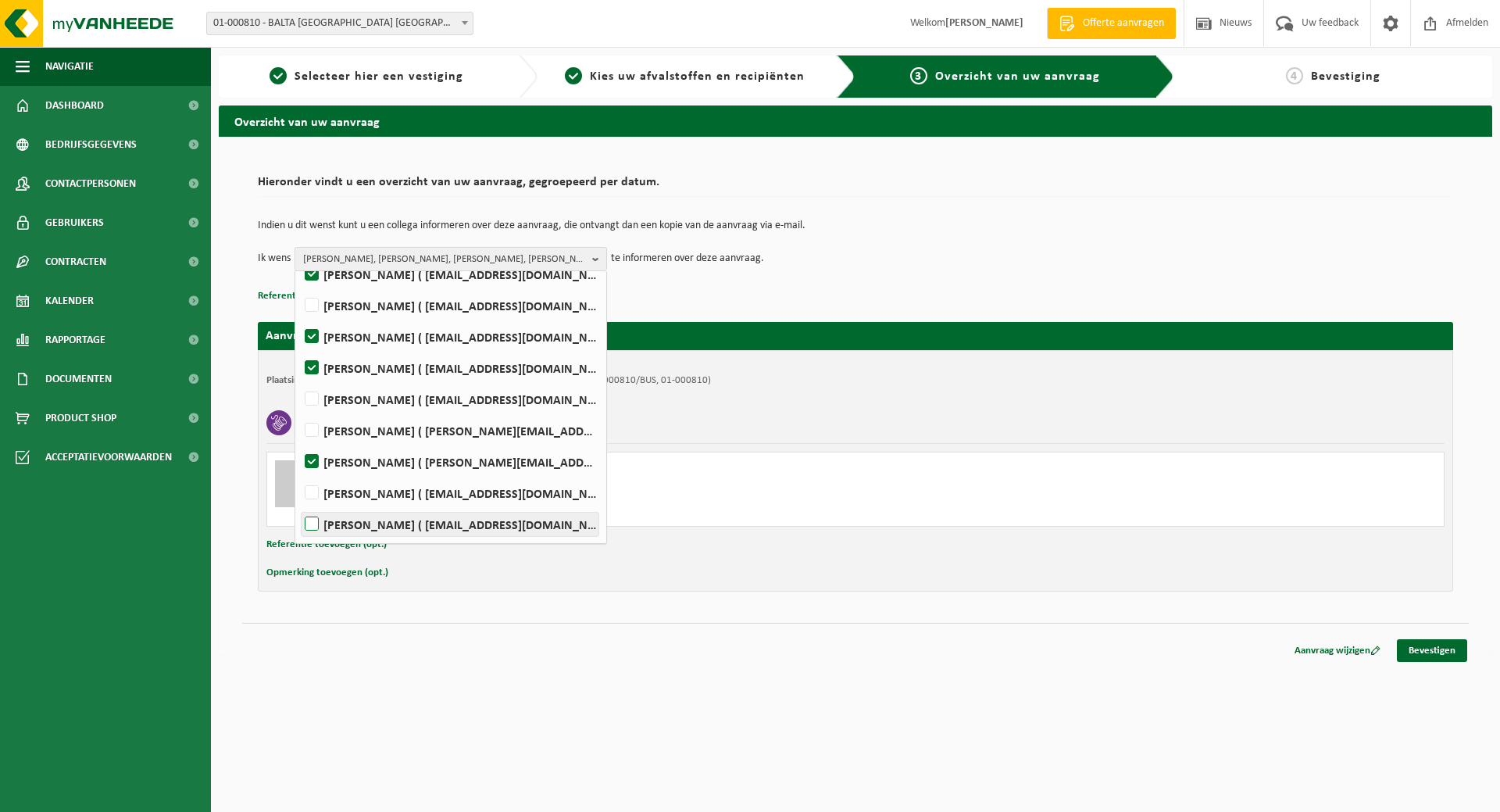
click at [468, 521] on label "[PERSON_NAME] ( [EMAIL_ADDRESS][DOMAIN_NAME] )" at bounding box center [450, 523] width 297 height 23
click at [299, 505] on input "[PERSON_NAME] ( [EMAIL_ADDRESS][DOMAIN_NAME] )" at bounding box center [299, 504] width 1 height 1
checkbox input "true"
click at [994, 525] on div "Perscontainer klant 30 m³ - P30 Van 2025-10-20 tot 2025-10-22 Ophalen en terugp…" at bounding box center [855, 489] width 1178 height 75
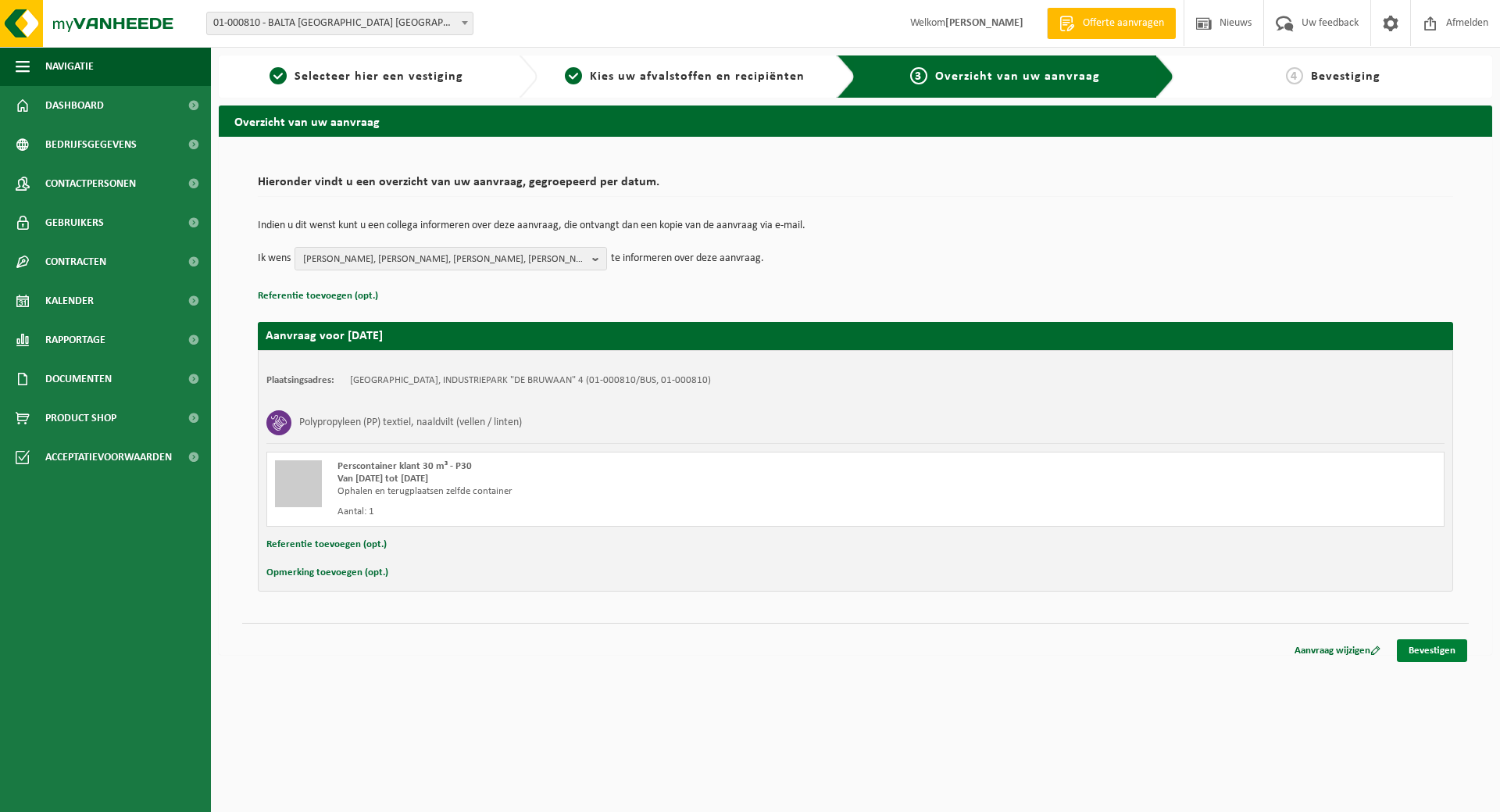
click at [1417, 647] on link "Bevestigen" at bounding box center [1432, 651] width 71 height 22
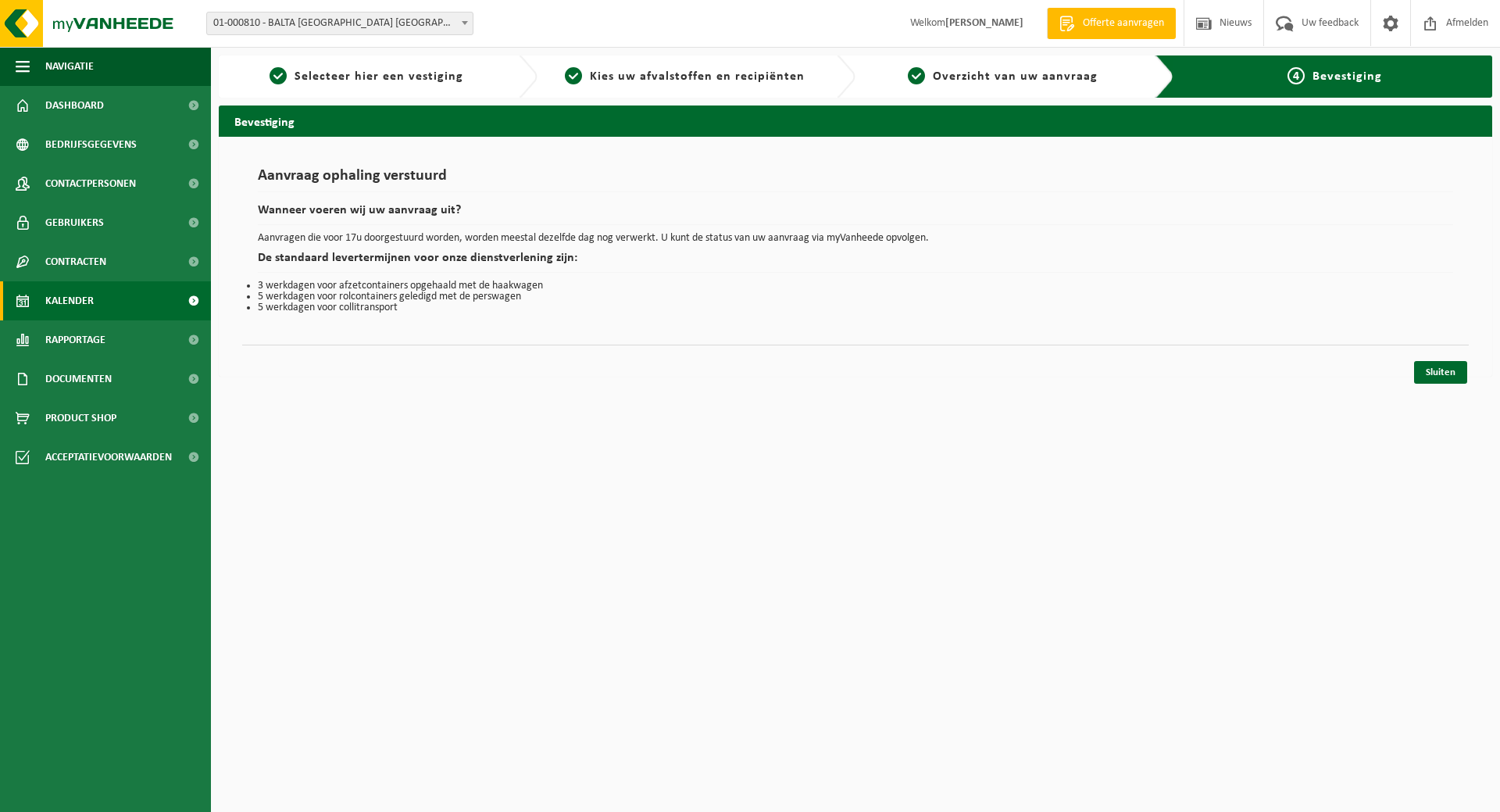
click at [93, 299] on span "Kalender" at bounding box center [70, 301] width 48 height 39
